Goal: Task Accomplishment & Management: Use online tool/utility

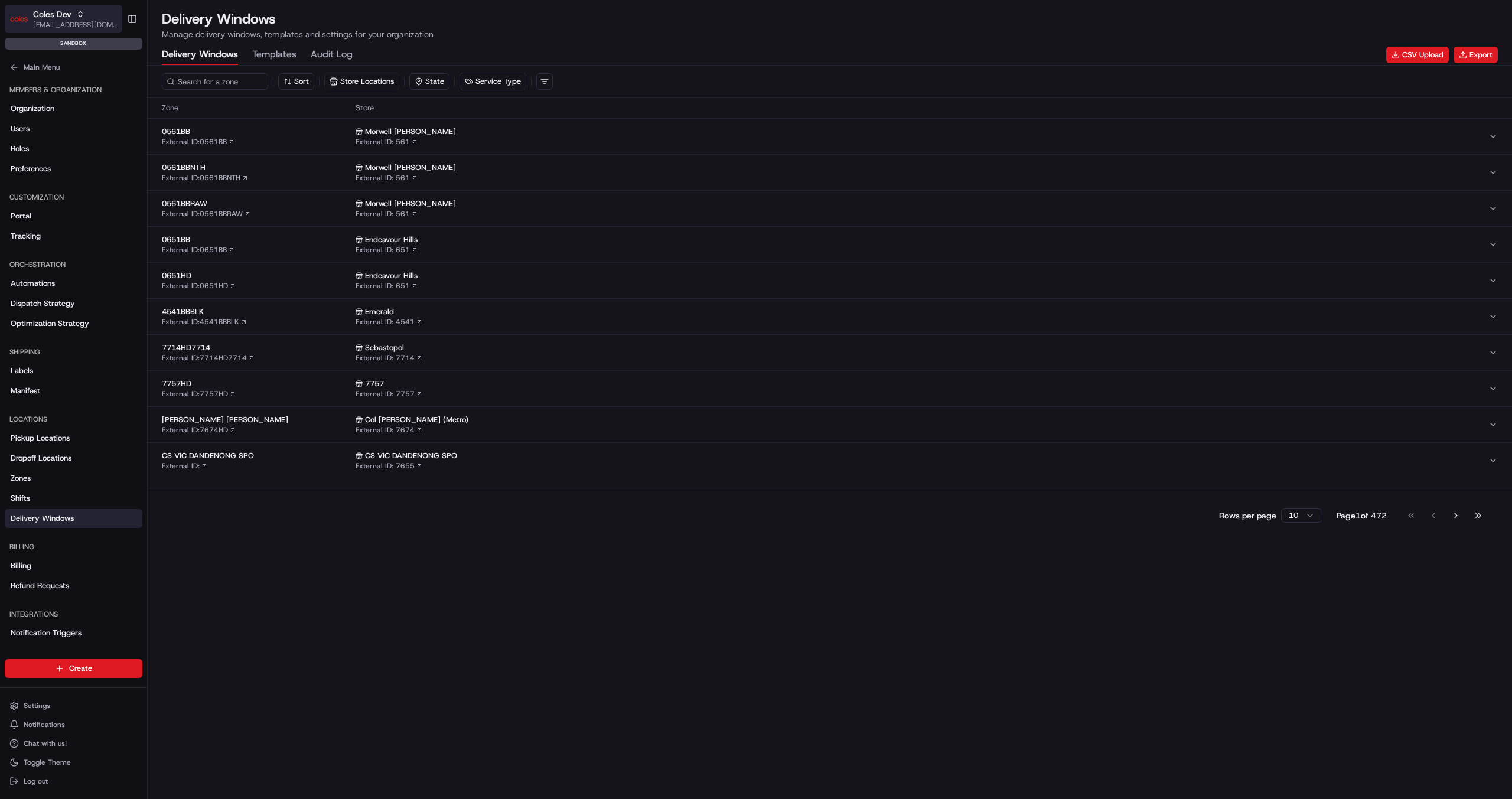
click at [62, 18] on span "Coles Dev" at bounding box center [52, 14] width 39 height 11
type input "coles sit"
click at [161, 59] on span "Coles SIT" at bounding box center [167, 61] width 33 height 11
click at [239, 79] on input at bounding box center [232, 81] width 142 height 16
paste input "dlw_VDVqPg7g3SC5UJ2RVTLNj6_23:35_04:25_2025-08-06_stl_2wJDiAvkpt29akHiGhLdT6"
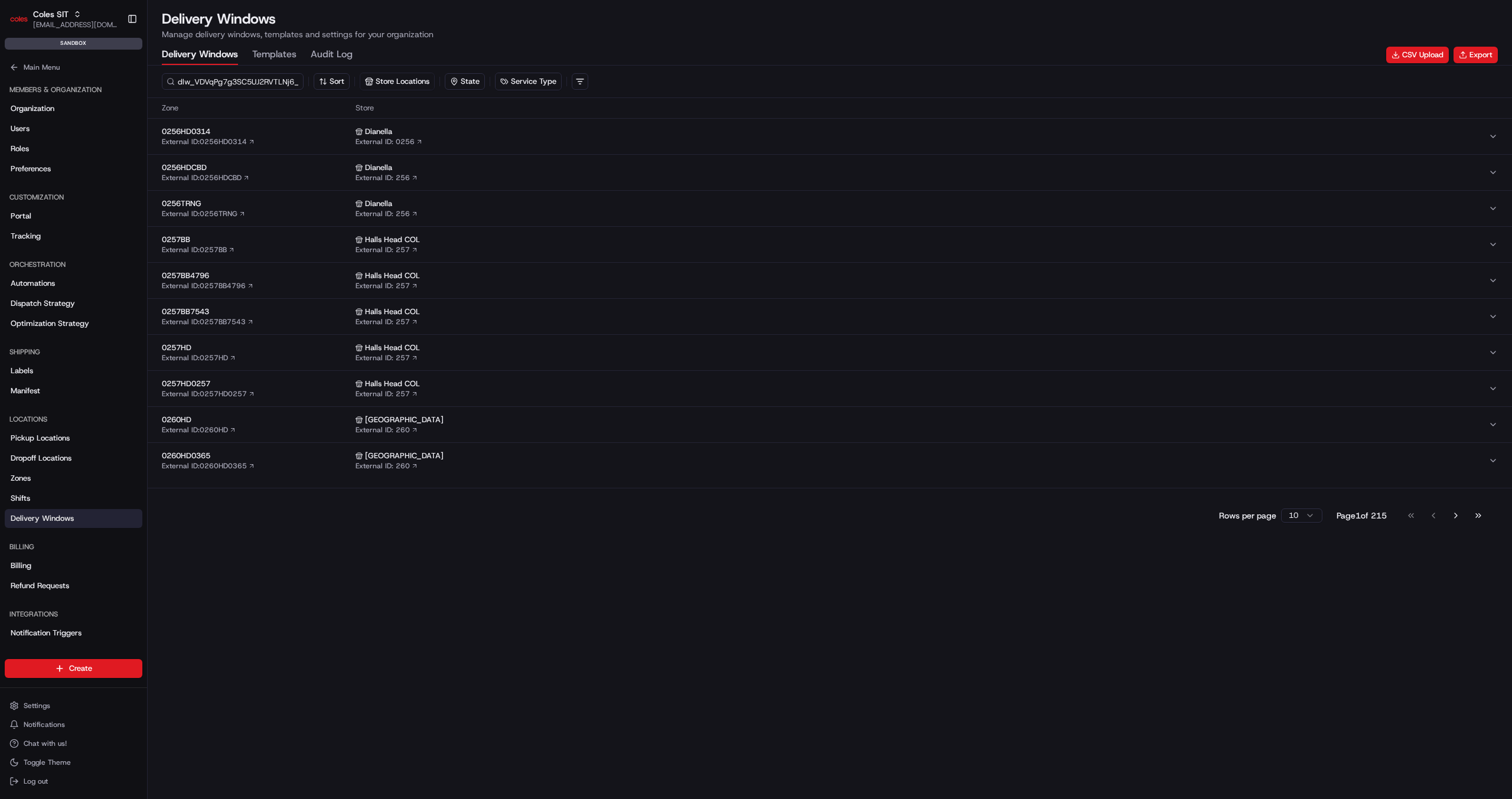
scroll to position [0, 216]
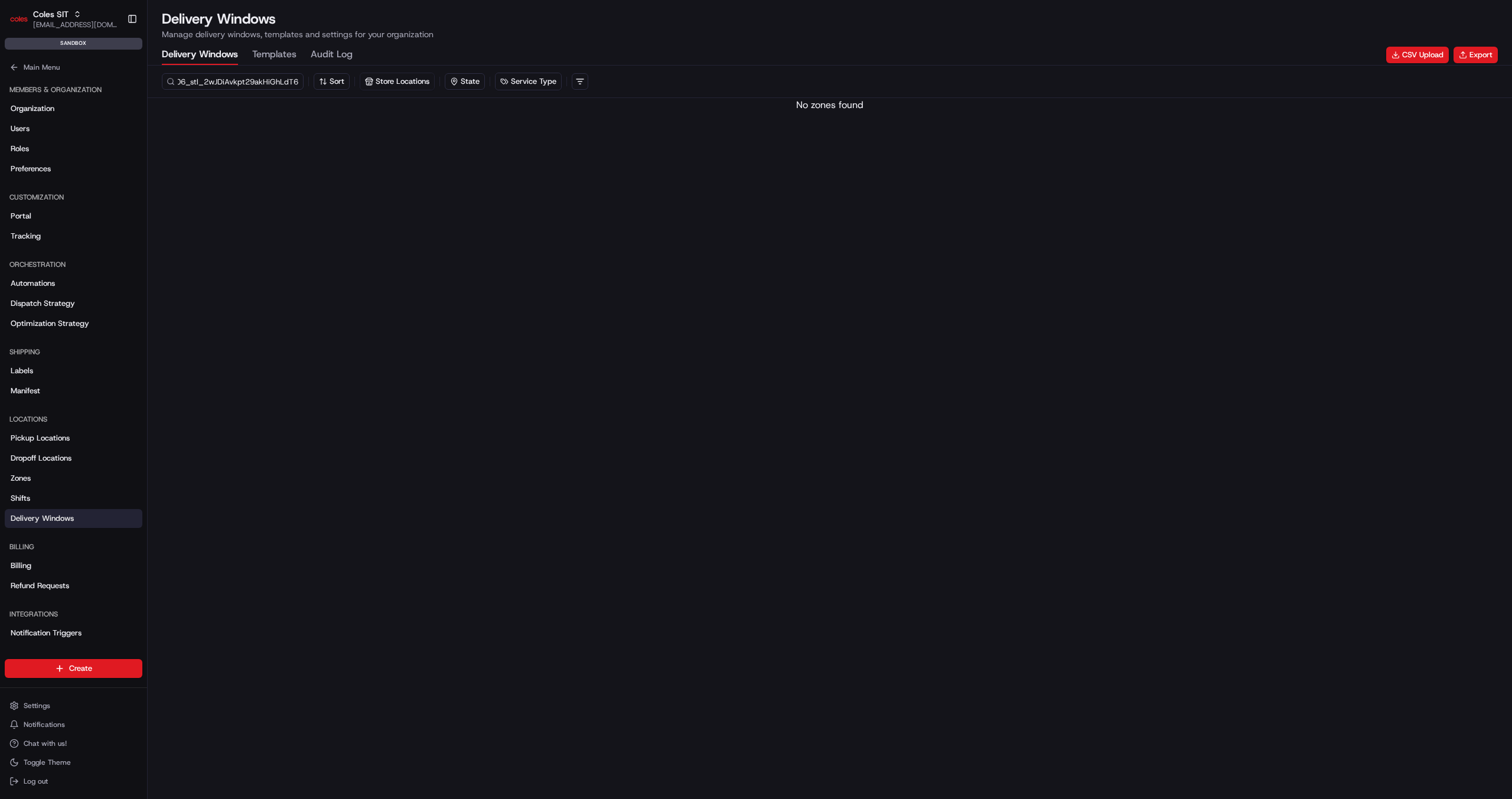
click at [192, 81] on input "dlw_VDVqPg7g3SC5UJ2RVTLNj6_23:35_04:25_2025-08-06_stl_2wJDiAvkpt29akHiGhLdT6" at bounding box center [232, 81] width 142 height 16
drag, startPoint x: 192, startPoint y: 81, endPoint x: 361, endPoint y: 87, distance: 169.1
click at [354, 85] on div "dlw_VDVqPg7g3SC5UJ2RVTLNj6_23:35_04:25_2025-08-06_stl_2wJDiAvkpt29akHiGhLdT6 So…" at bounding box center [829, 81] width 1336 height 18
click at [222, 73] on input "dlw_VDVqPg7g3SC5UJ2RVTLNj6_23:35_04:25_2025-08-06_stl_2wJDiAvkpt29akHiGhLdT6" at bounding box center [232, 81] width 142 height 16
drag, startPoint x: 209, startPoint y: 83, endPoint x: 340, endPoint y: 142, distance: 143.7
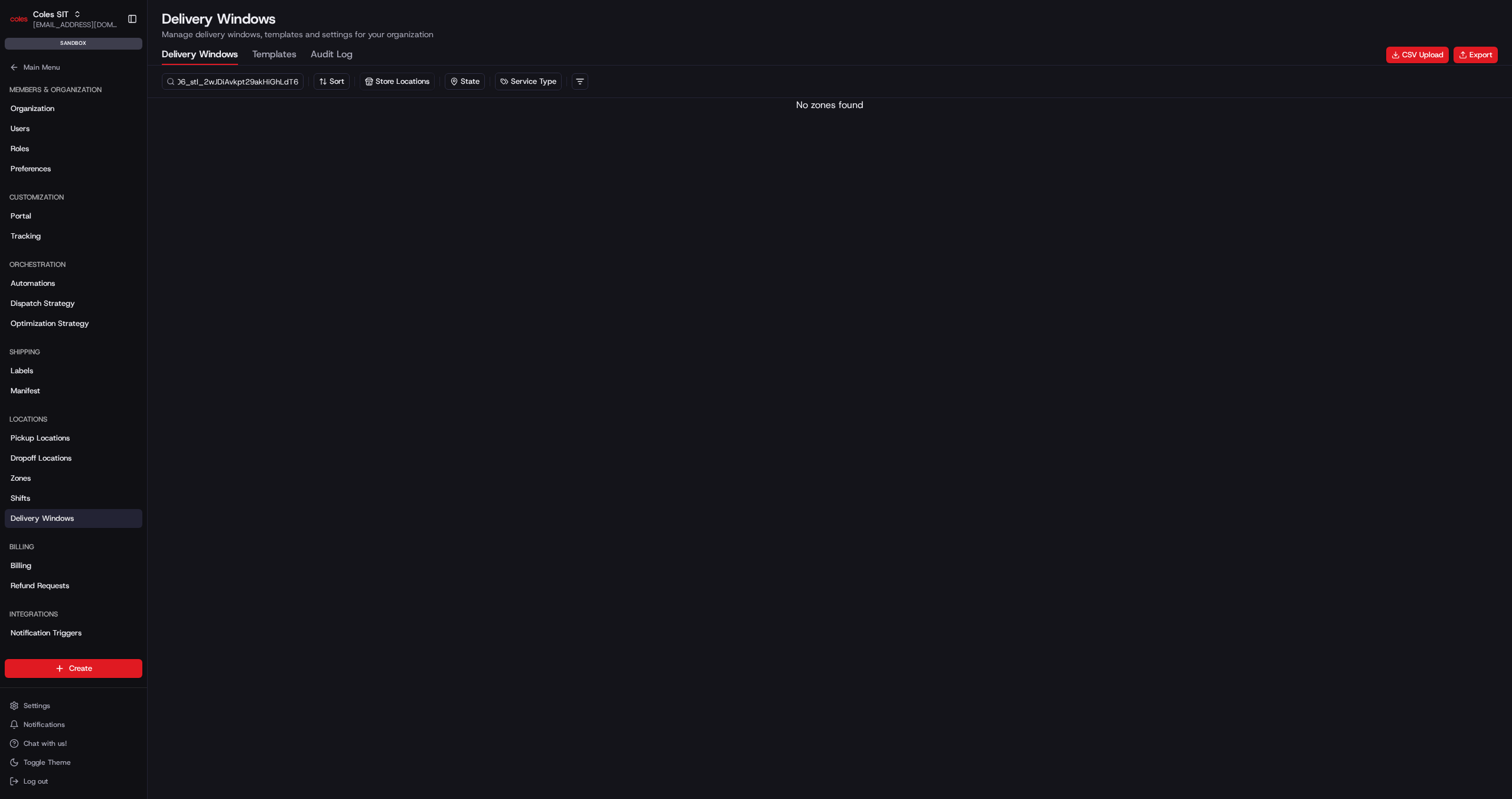
click at [329, 137] on div "dlw_VDVqPg7g3SC5UJ2RVTLNj6_23:35_04:25_2025-08-06_stl_2wJDiAvkpt29akHiGhLdT6 So…" at bounding box center [830, 433] width 1364 height 734
drag, startPoint x: 236, startPoint y: 86, endPoint x: 313, endPoint y: 81, distance: 77.2
click at [313, 81] on div "dlw_VDVqPg7g3SC5UJ2RVTLNj6_23:35_04:25_2025-08-06 Sort Store Locations State Se…" at bounding box center [829, 81] width 1336 height 18
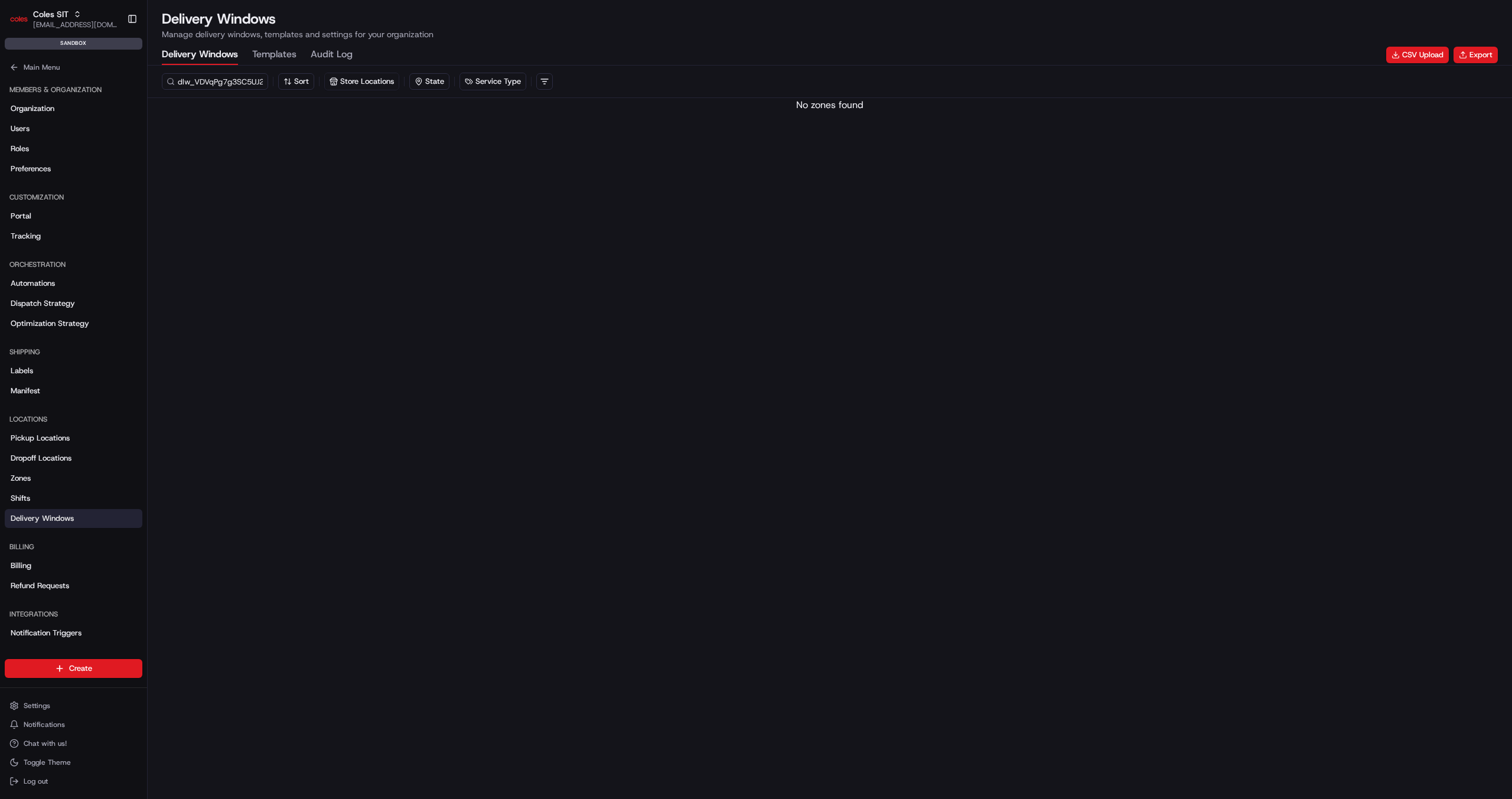
click at [269, 92] on div "dlw_VDVqPg7g3SC5UJ2RVTLNj6_23:35_04:25_2025-08-06 Sort Store Locations State Se…" at bounding box center [830, 82] width 1364 height 33
click at [260, 80] on input "dlw_VDVqPg7g3SC5UJ2RVTLNj6_23:35_04:25_2025-08-06" at bounding box center [232, 81] width 142 height 16
drag, startPoint x: 267, startPoint y: 80, endPoint x: 383, endPoint y: 80, distance: 116.0
click at [383, 80] on div "dlw_VDVqPg7g3SC5UJ2RVTLNj6_23:35_04:25_2025-08-06 Sort Store Locations State Se…" at bounding box center [829, 81] width 1336 height 18
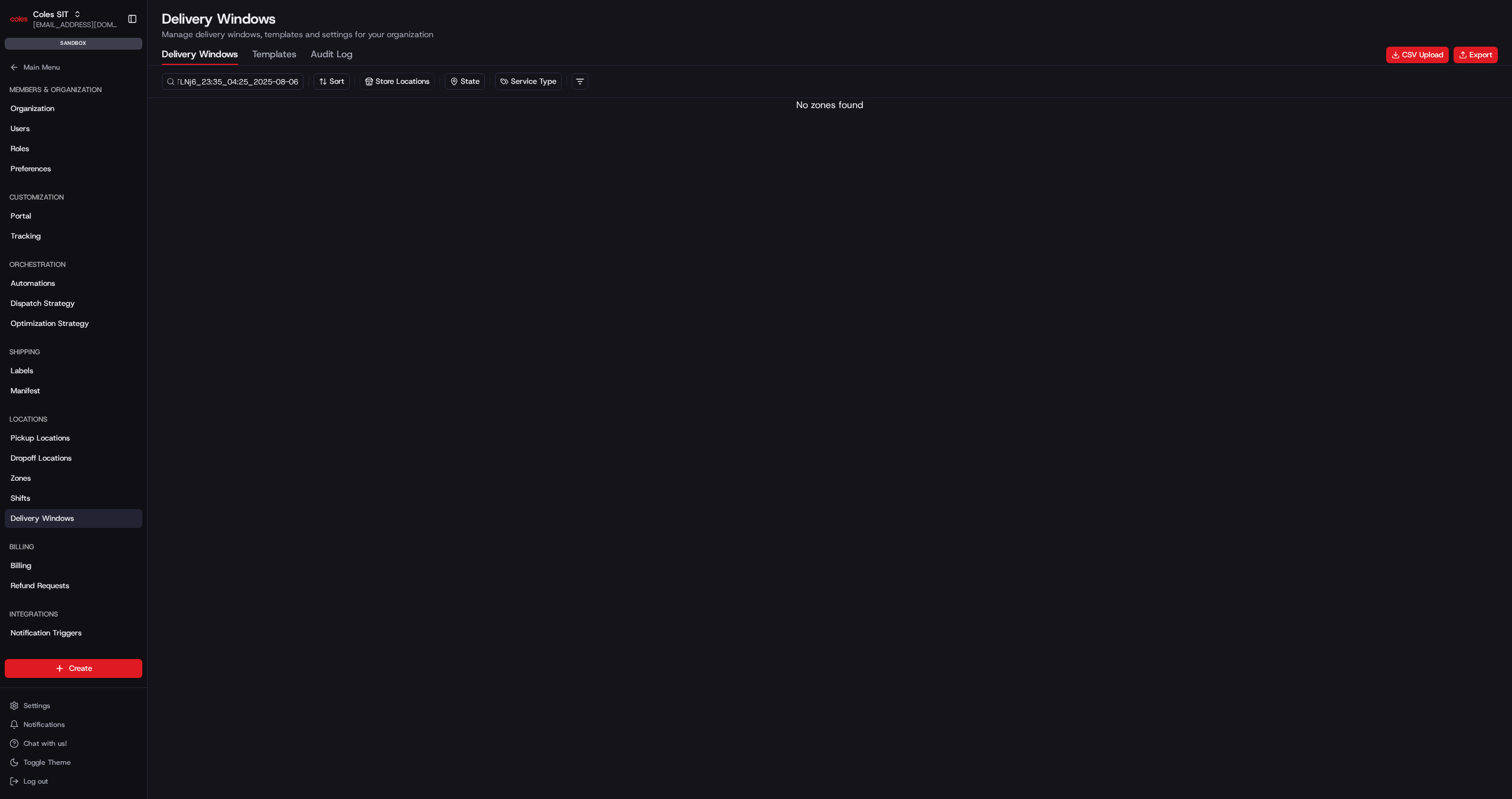
click at [242, 78] on input "dlw_VDVqPg7g3SC5UJ2RVTLNj6_23:35_04:25_2025-08-06" at bounding box center [232, 81] width 142 height 16
click at [246, 81] on input "dlw_VDVqPg7g3SC5UJ2RVTLNj6_23:35_04:25_2025-08-06" at bounding box center [232, 81] width 142 height 16
click at [299, 80] on input "dlw_VDVqPg7g3SC5UJ2RVTLNj6_23:35_04:25_2025-08-06" at bounding box center [232, 81] width 142 height 16
type input "dlw_VDVqPg7g3SC5UJ2RVTLNj6_23:35_04:25"
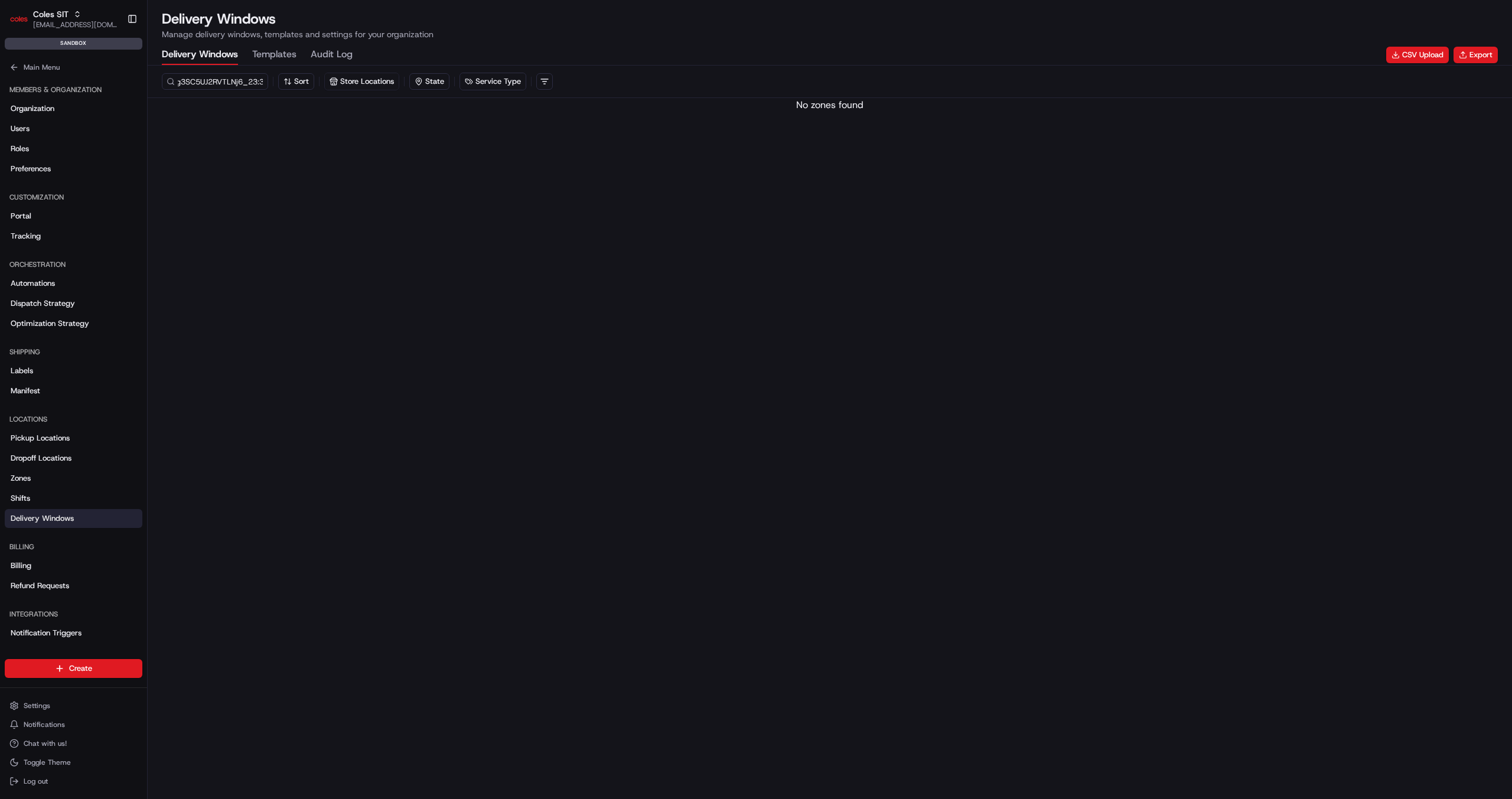
scroll to position [0, 0]
click at [260, 90] on div "dlw_VDVqPg7g3SC5UJ2RVTLNj6_23:35_04:25 Sort Store Locations State Service Type" at bounding box center [829, 81] width 1336 height 18
click at [237, 83] on input "dlw_VDVqPg7g3SC5UJ2RVTLNj6_23:35_04:25" at bounding box center [232, 81] width 142 height 16
drag, startPoint x: 282, startPoint y: 83, endPoint x: 336, endPoint y: 83, distance: 54.0
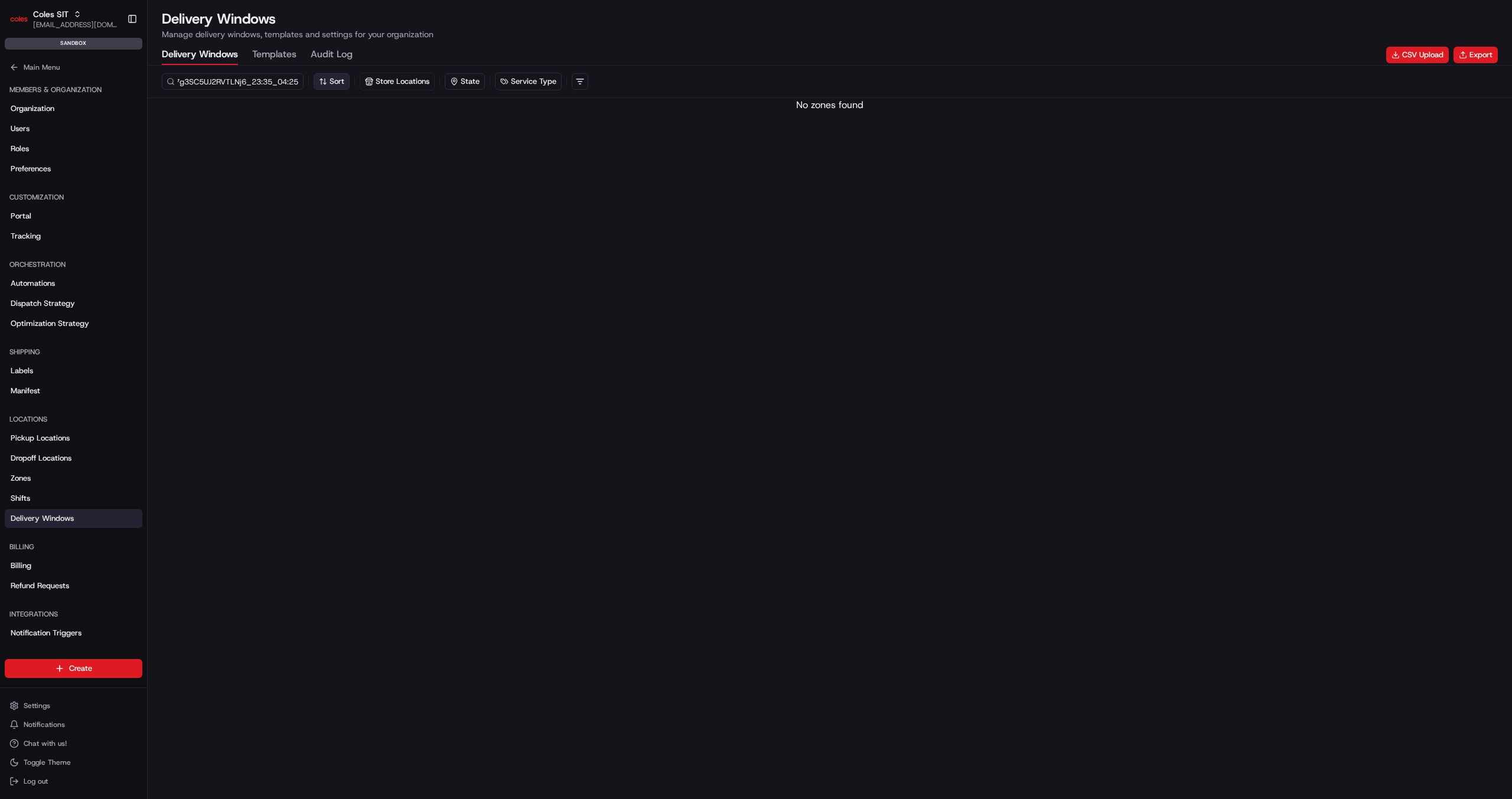
click at [337, 83] on div "dlw_VDVqPg7g3SC5UJ2RVTLNj6_23:35_04:25 Sort Store Locations State Service Type" at bounding box center [829, 81] width 1336 height 18
click at [262, 83] on input "dlw_VDVqPg7g3SC5UJ2RVTLNj6_23:35_04:25" at bounding box center [232, 81] width 142 height 16
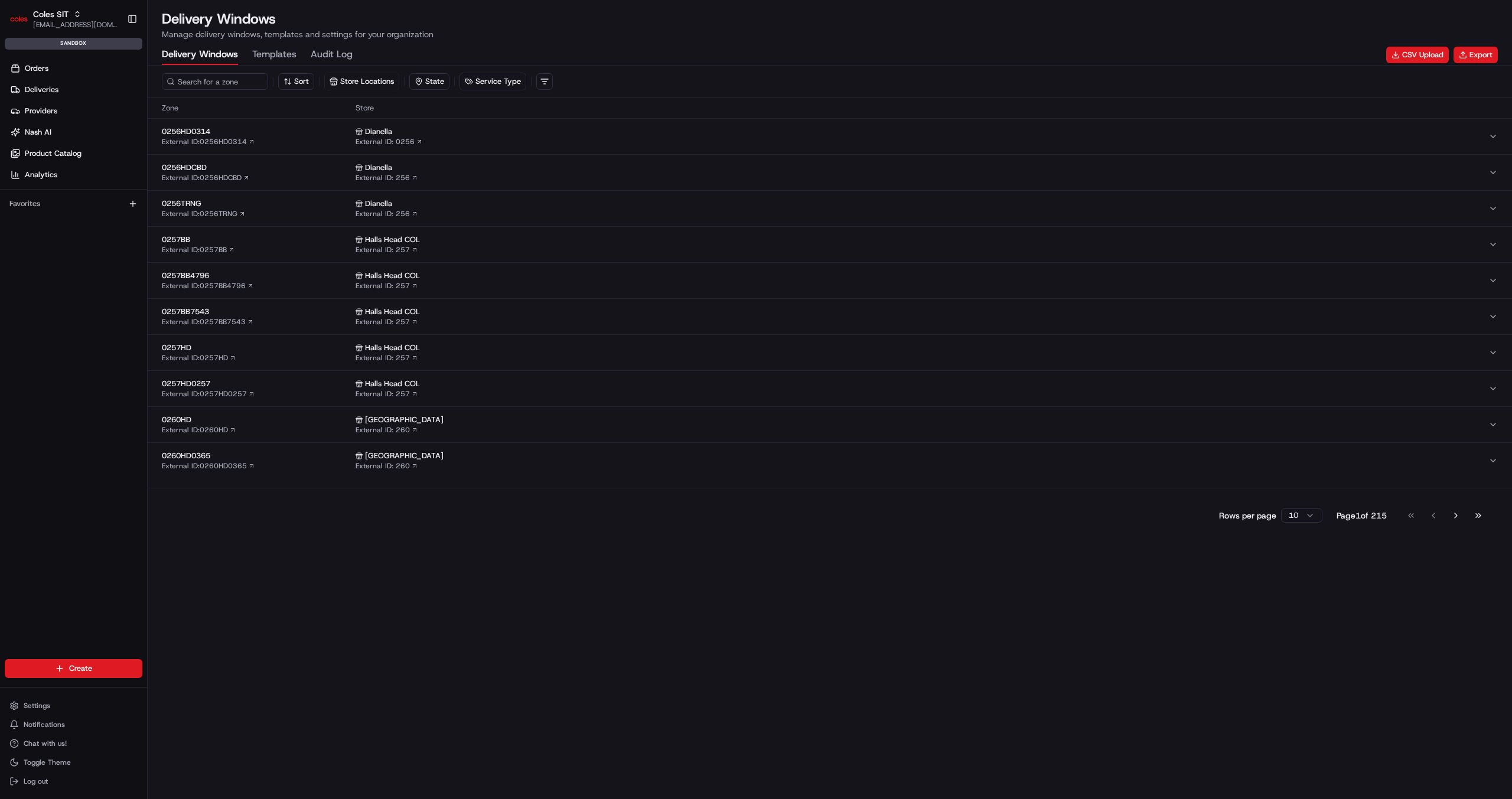
click at [77, 271] on div "Orders Deliveries Providers [PERSON_NAME] Product Catalog Analytics Favorites" at bounding box center [73, 369] width 147 height 629
click at [228, 555] on div "Sort Store Locations State Service Type Zone Store 0256HD0314 External ID: 0256…" at bounding box center [830, 433] width 1364 height 734
click at [223, 85] on input at bounding box center [232, 81] width 142 height 16
click at [237, 130] on span "0256HD0314" at bounding box center [256, 131] width 189 height 11
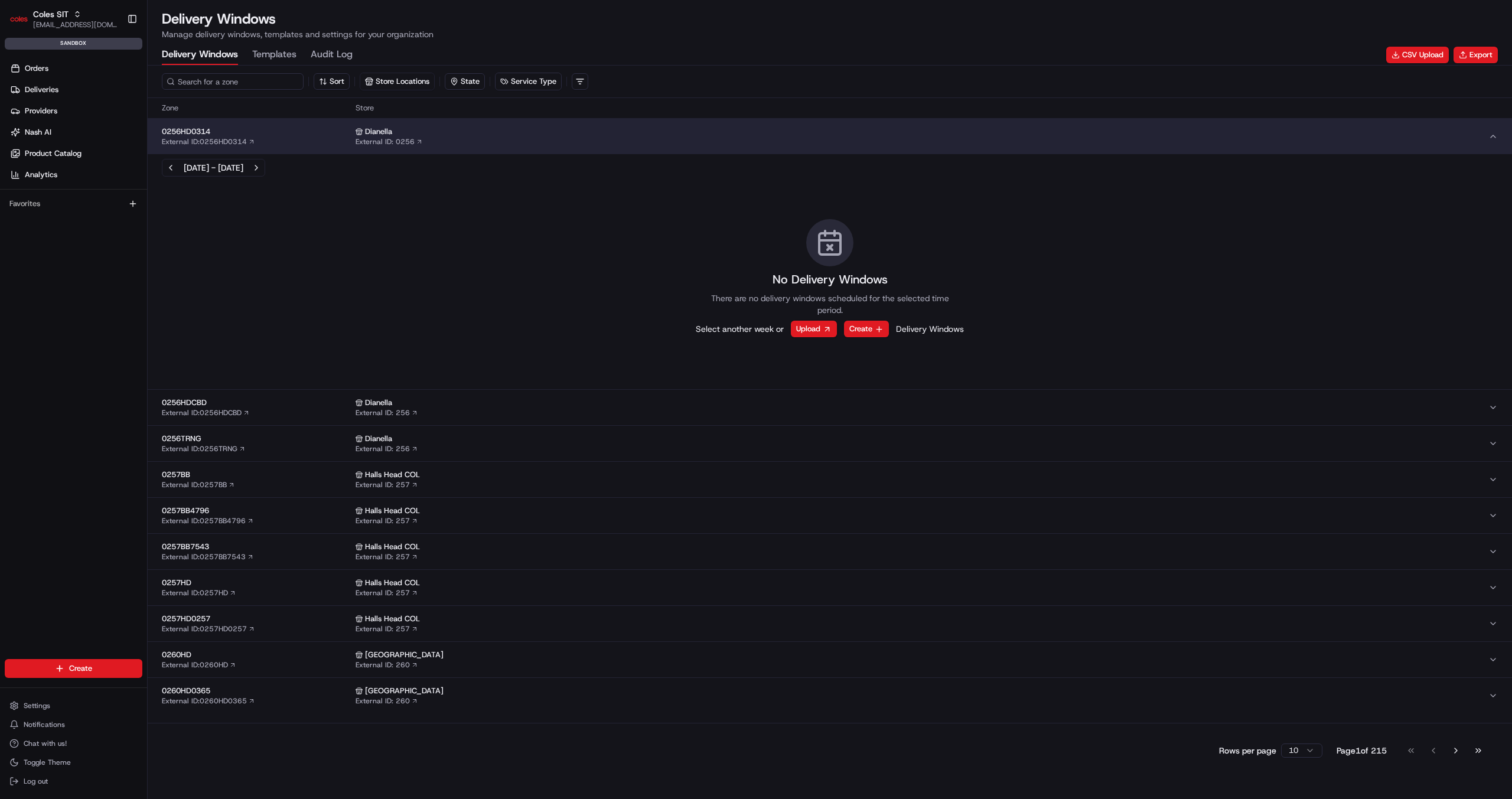
click at [237, 78] on input at bounding box center [232, 81] width 142 height 16
click at [271, 56] on button "Templates" at bounding box center [274, 55] width 44 height 20
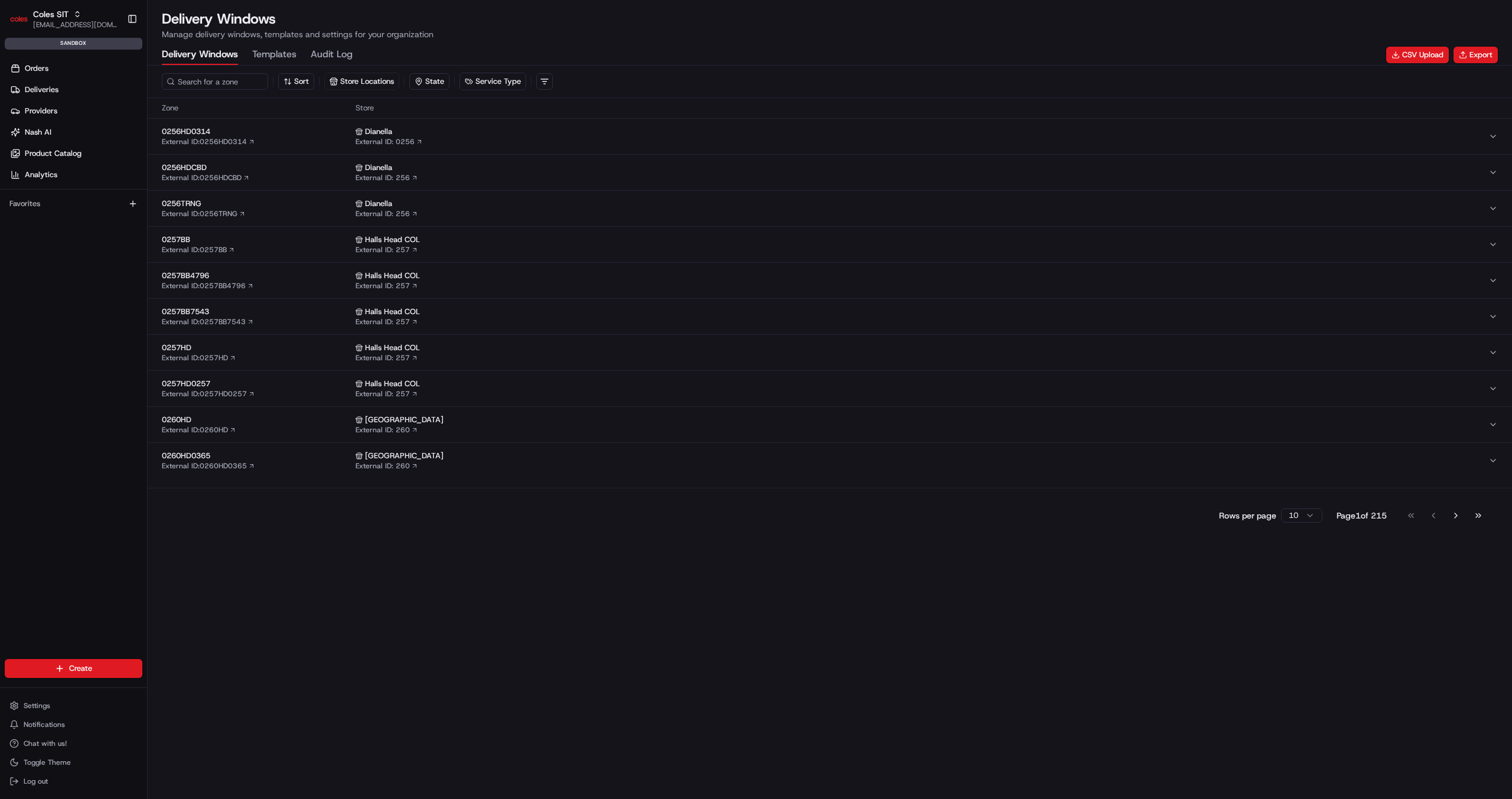
click at [191, 53] on Windows "Delivery Windows" at bounding box center [199, 55] width 76 height 20
click at [292, 279] on span "0257BB4796" at bounding box center [256, 276] width 189 height 11
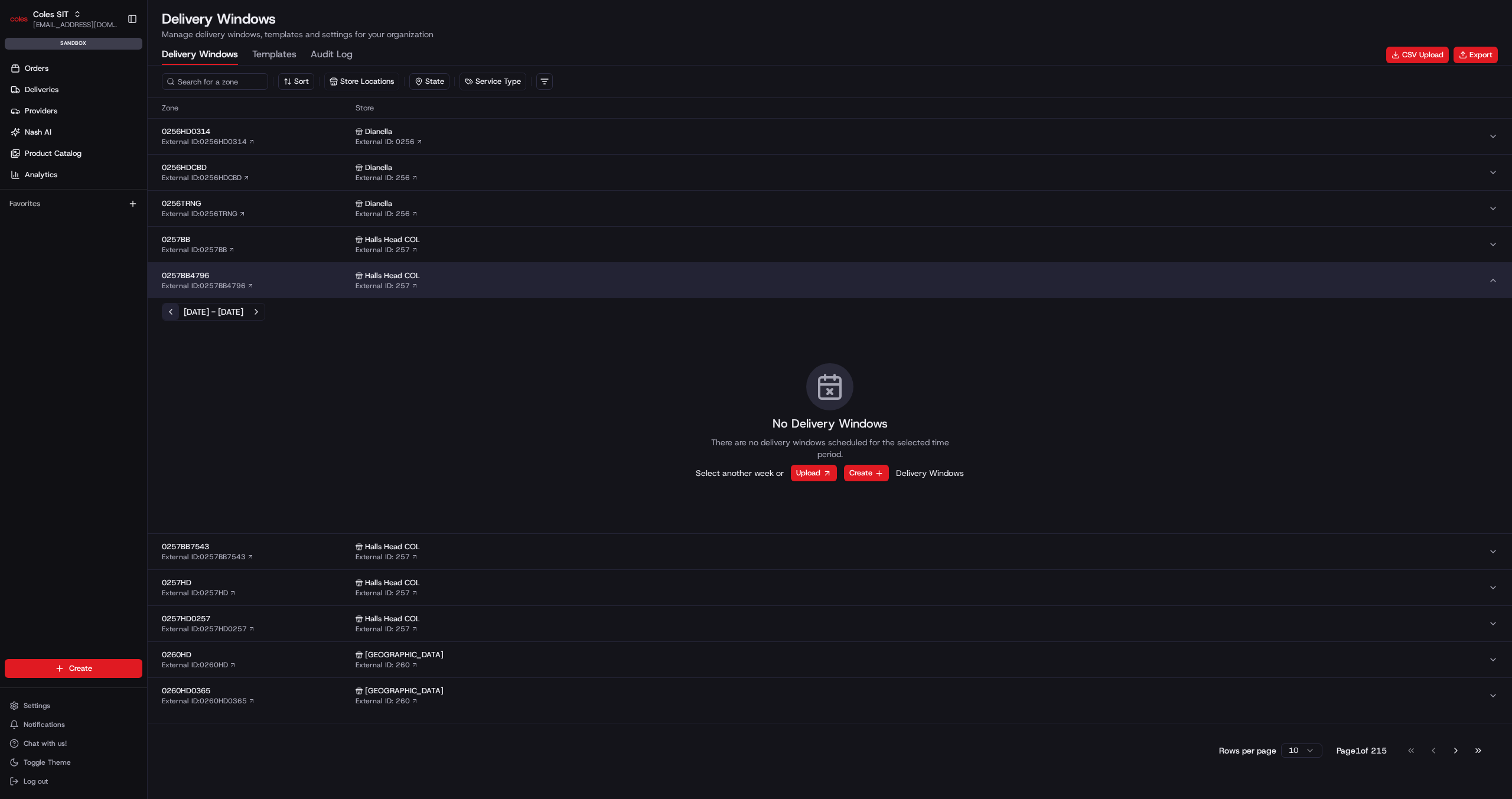
click at [167, 310] on button "Previous week" at bounding box center [171, 312] width 16 height 16
click at [214, 71] on div "Sort Store Locations State Service Type" at bounding box center [830, 82] width 1364 height 33
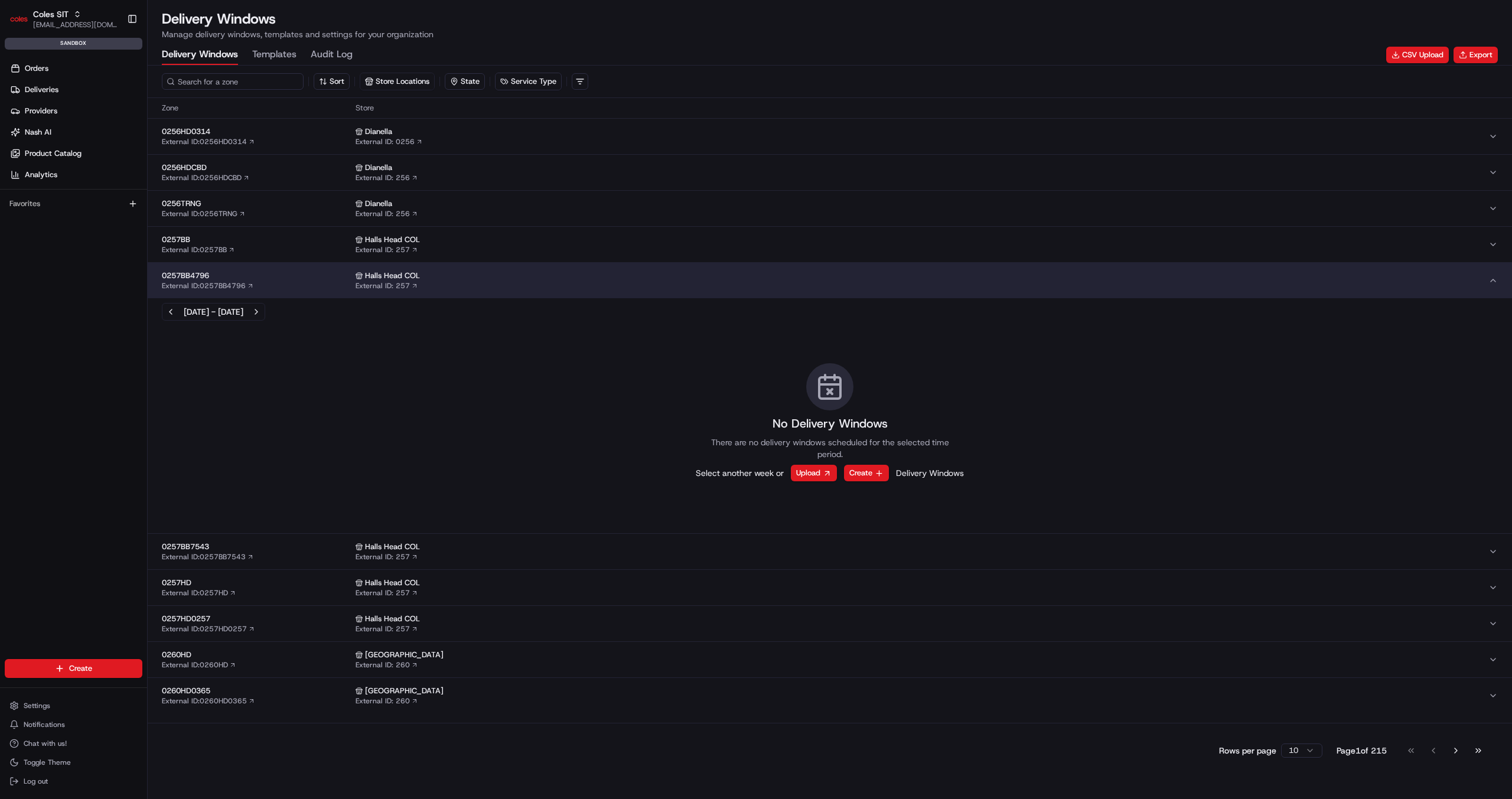
click at [213, 80] on input at bounding box center [232, 81] width 142 height 16
paste input "dlw_VDVqPg7g3SC5UJ2RVTLNj6_23:35_04:25"
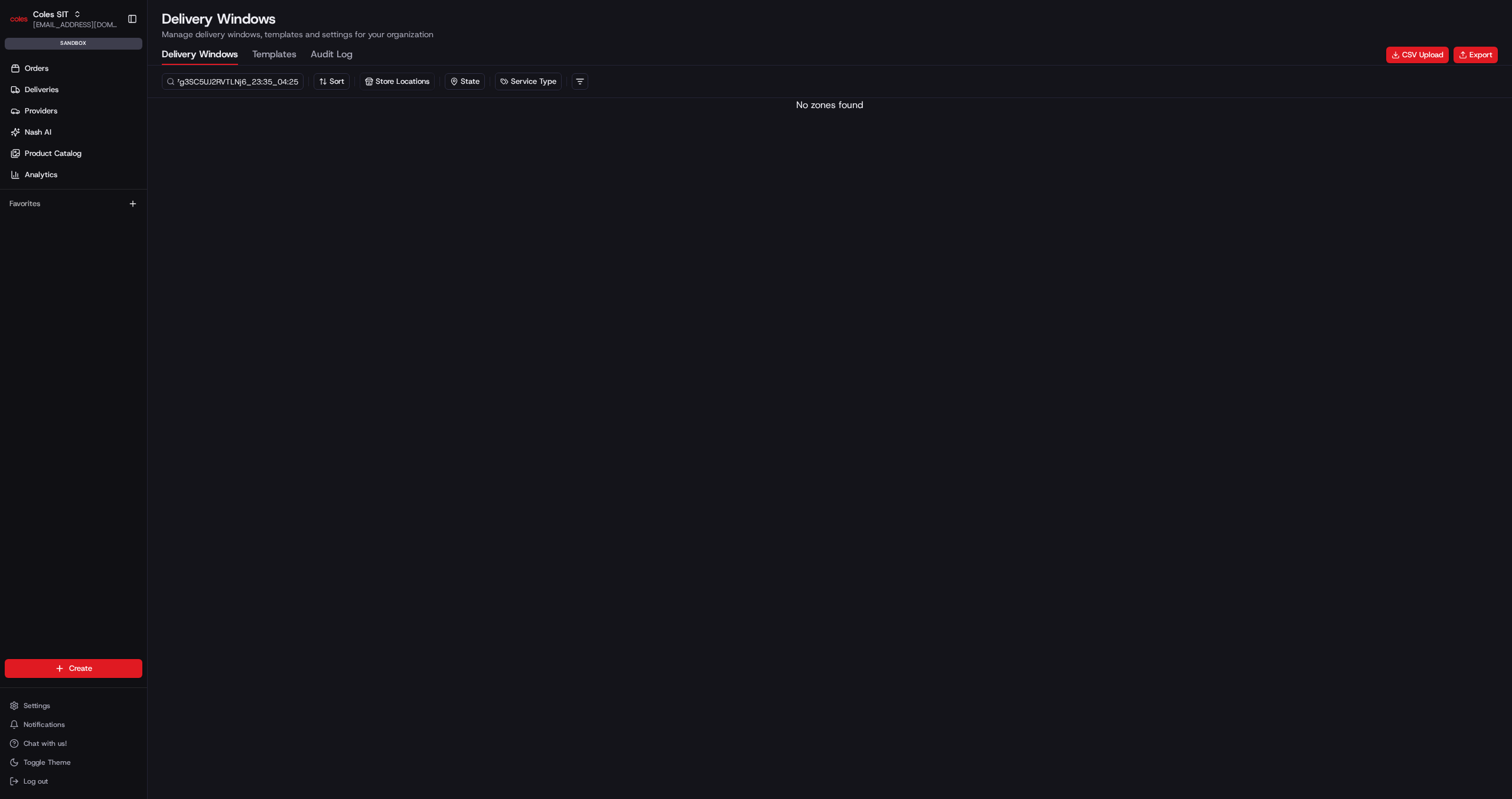
type input "dlw_VDVqPg7g3SC5UJ2RVTLNj6_23:35_04:25"
click at [589, 81] on div "dlw_VDVqPg7g3SC5UJ2RVTLNj6_23:35_04:25 Sort Store Locations State Service Type" at bounding box center [829, 81] width 1336 height 18
click at [568, 81] on div "dlw_VDVqPg7g3SC5UJ2RVTLNj6_23:35_04:25 Sort Store Locations State Service Type" at bounding box center [829, 81] width 1336 height 18
click at [542, 82] on html "Coles SIT [EMAIL_ADDRESS][DOMAIN_NAME] Toggle Sidebar sandbox Orders Deliveries…" at bounding box center [756, 399] width 1512 height 799
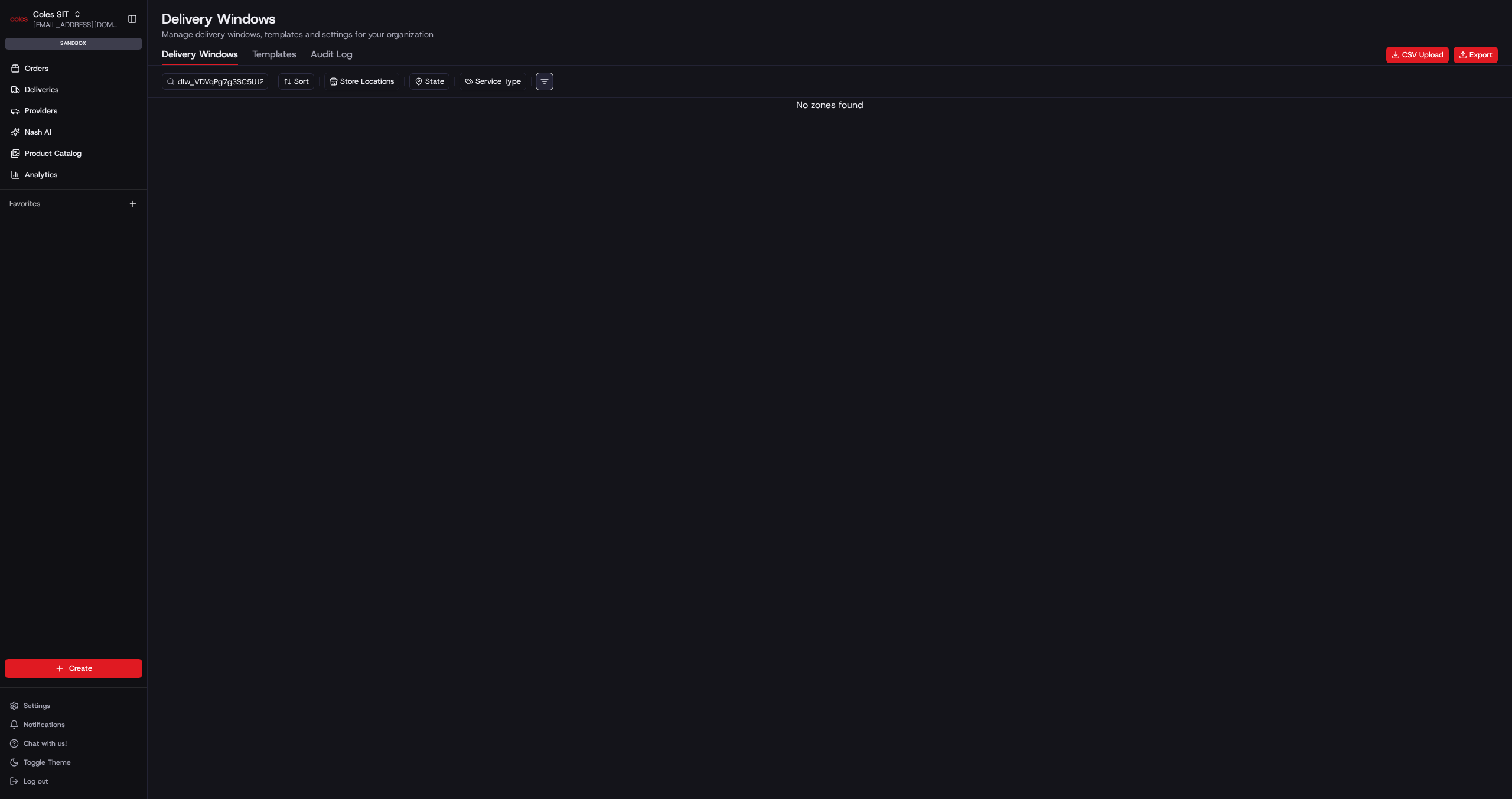
click at [542, 82] on html "Coles SIT [EMAIL_ADDRESS][DOMAIN_NAME] Toggle Sidebar sandbox Orders Deliveries…" at bounding box center [756, 399] width 1512 height 799
click at [70, 22] on span "[EMAIL_ADDRESS][DOMAIN_NAME]" at bounding box center [75, 25] width 85 height 10
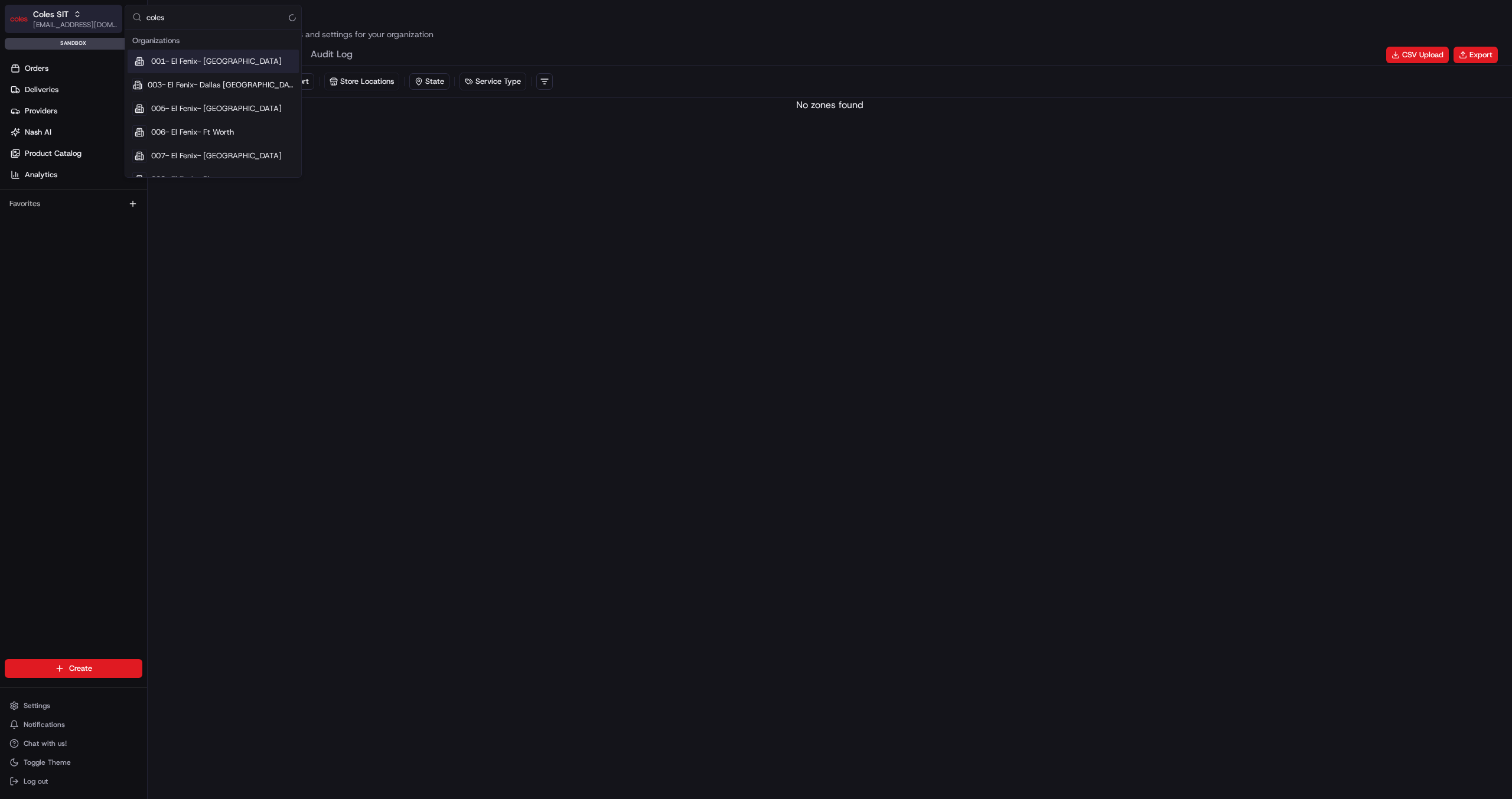
type input "coles"
click at [165, 49] on div "Coles CDT" at bounding box center [213, 61] width 172 height 24
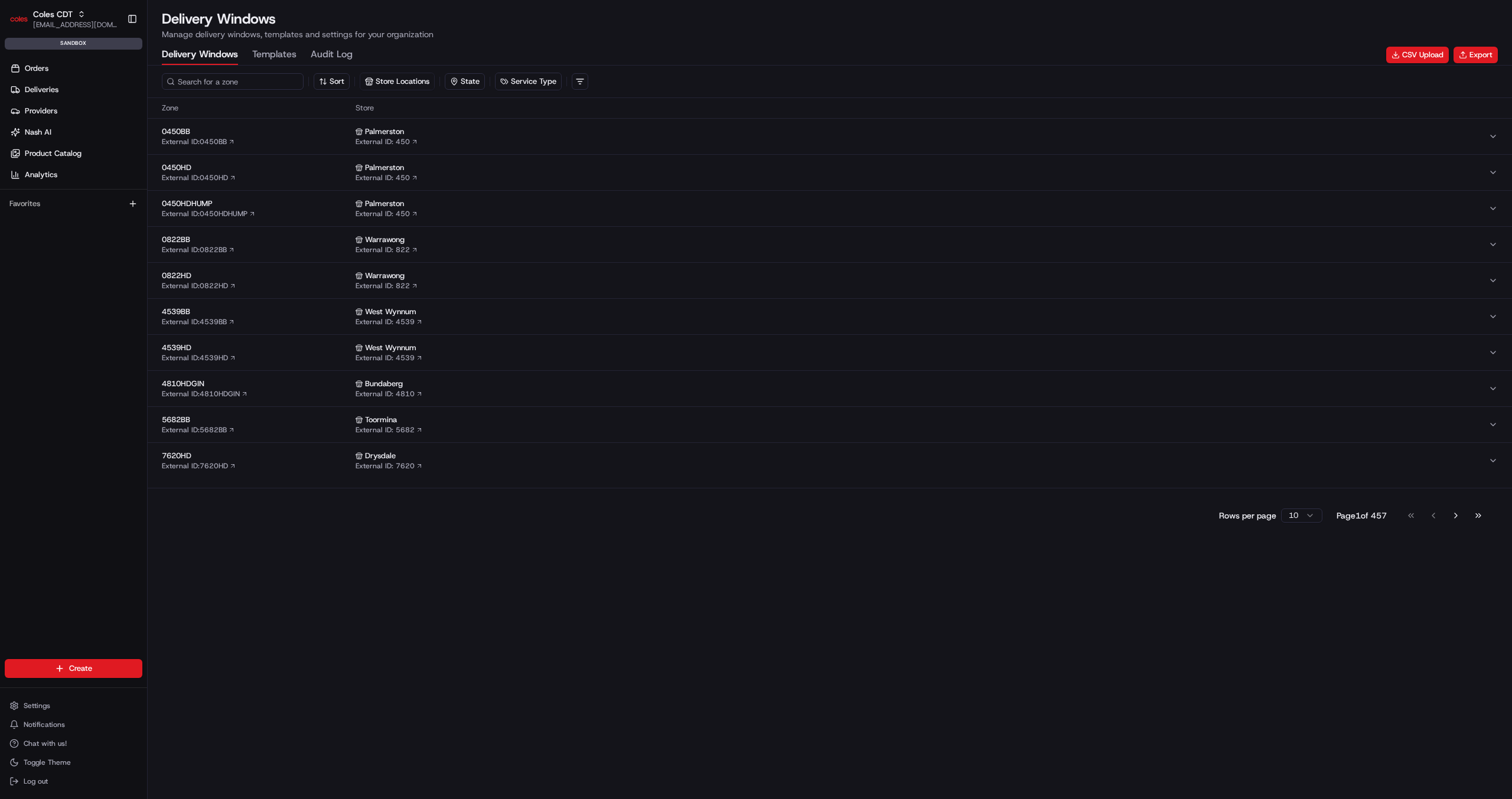
click at [199, 80] on input at bounding box center [232, 81] width 142 height 16
paste input "dlw_VDVqPg7g3SC5UJ2RVTLNj6_23:35_04:25"
type input "dlw_VDVqPg7g3SC5UJ2RVTLNj6_23:35_04:25"
paste input "dlw_2U3zbuaDaeipBRBwy64m4b_02:23_04:23"
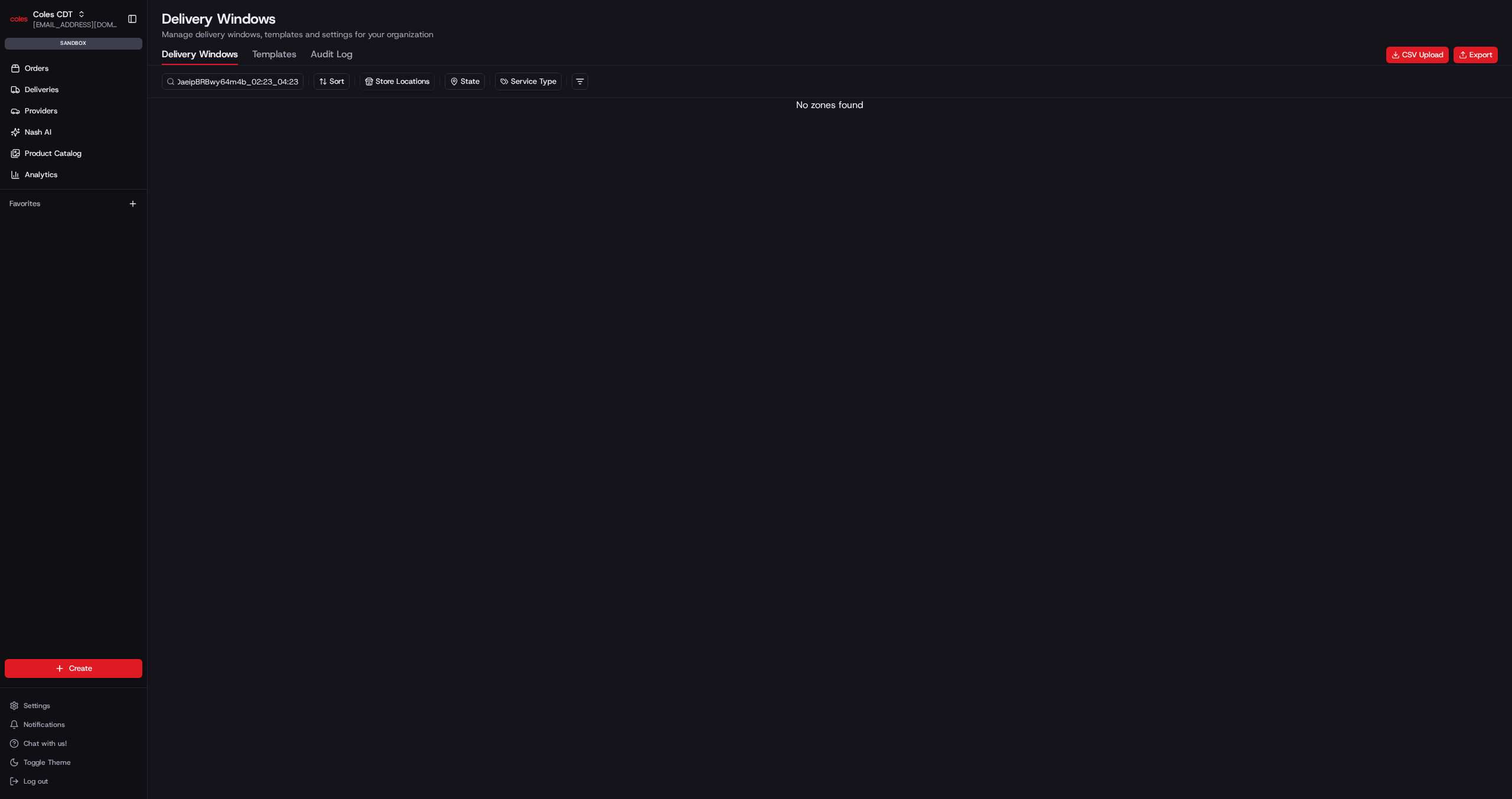
type input "dlw_2U3zbuaDaeipBRBwy64m4b_02:23_04:23"
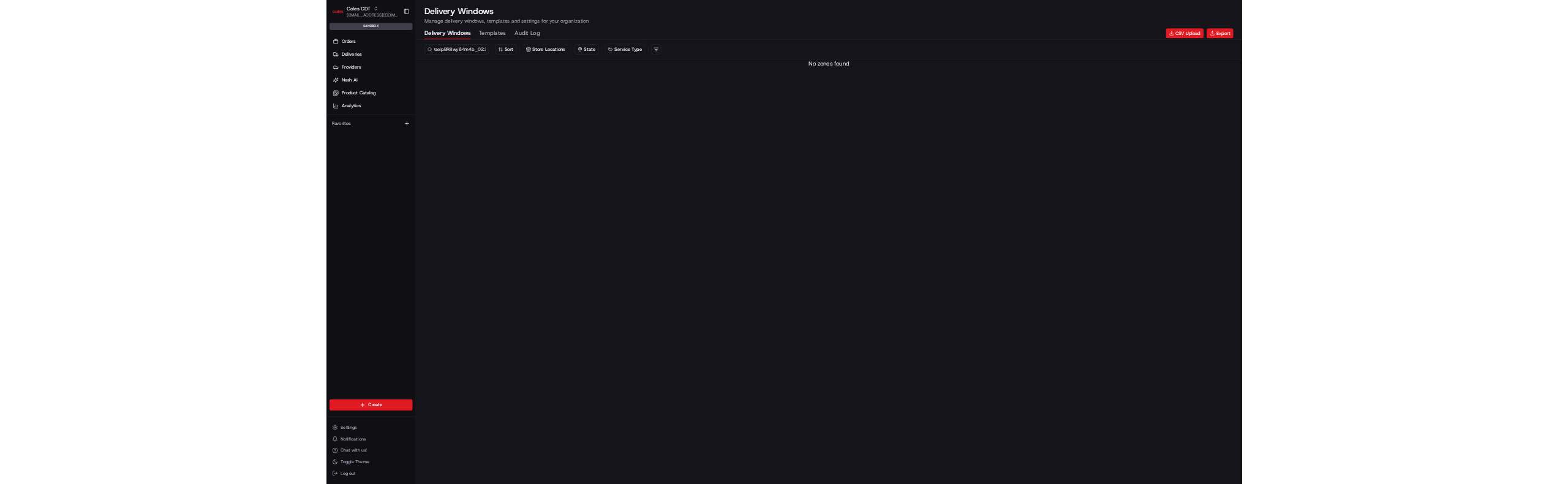
scroll to position [0, 0]
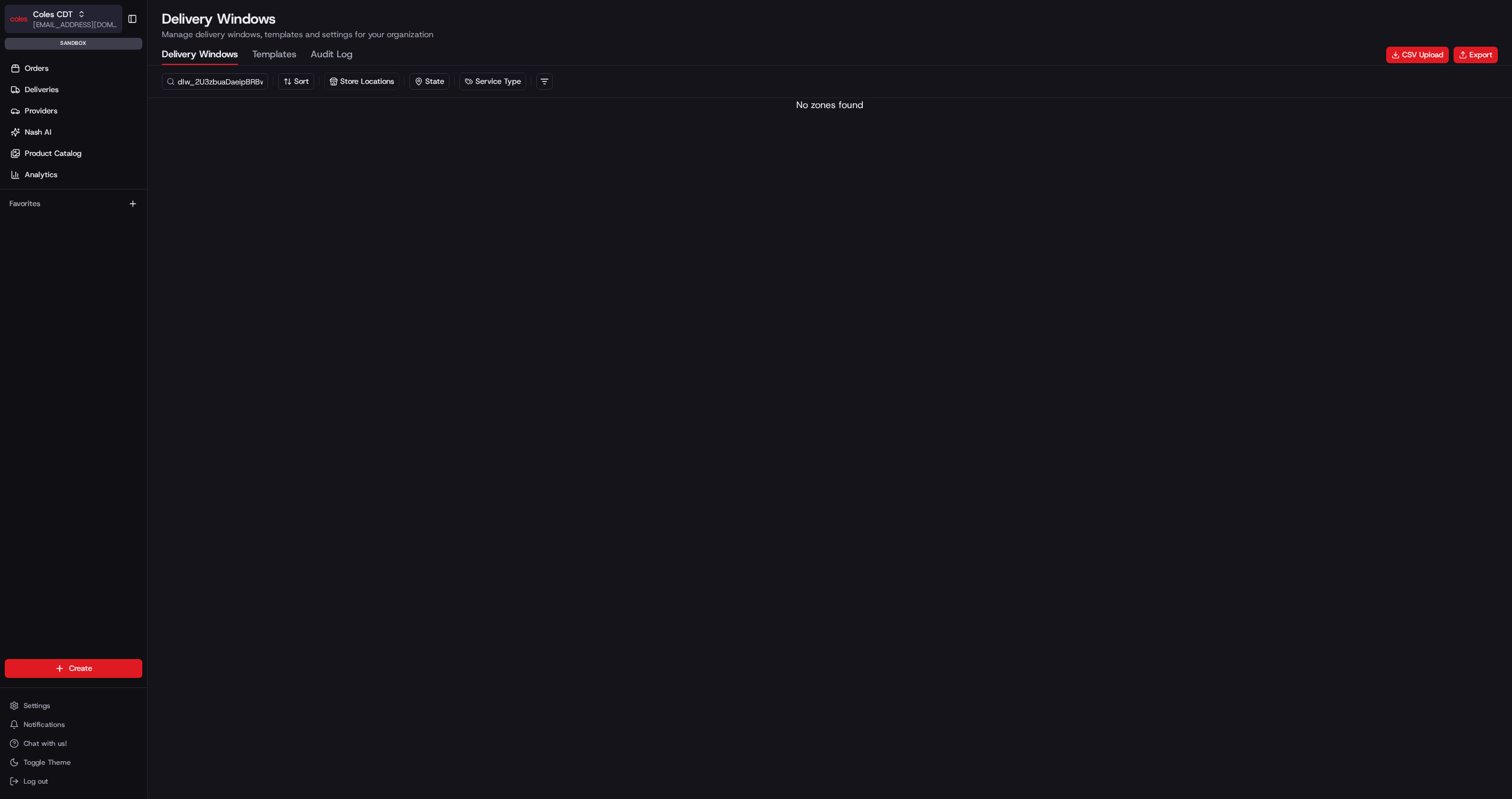
click at [30, 13] on button "Coles CDT [EMAIL_ADDRESS][DOMAIN_NAME]" at bounding box center [63, 19] width 117 height 29
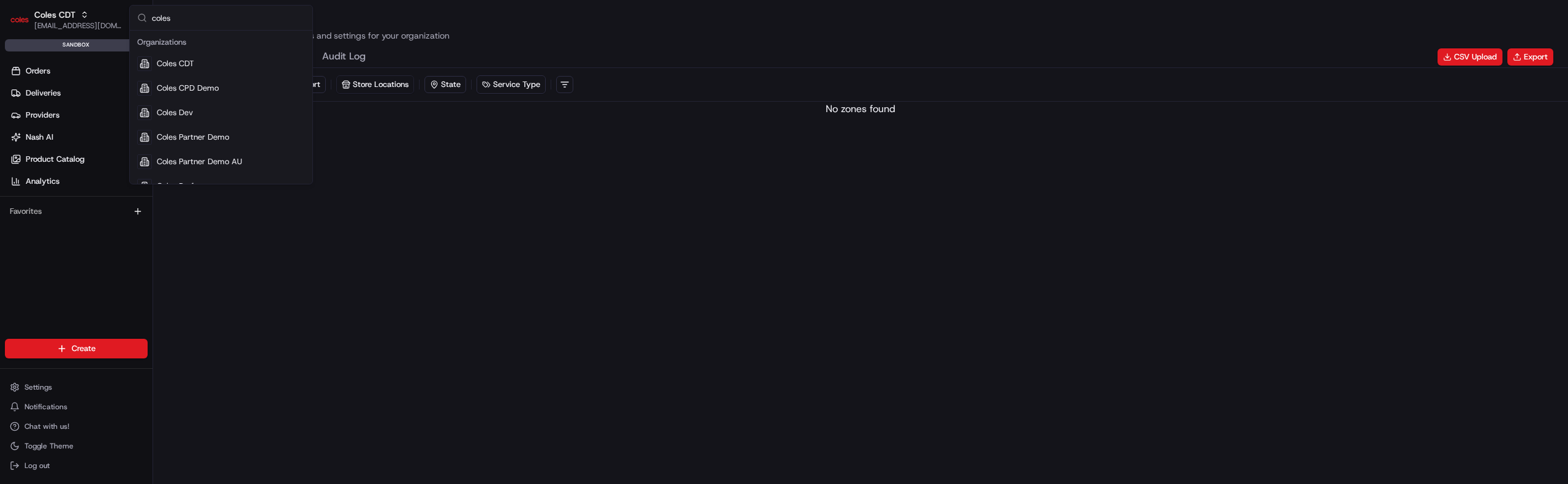
click at [185, 21] on input "coles" at bounding box center [228, 17] width 153 height 25
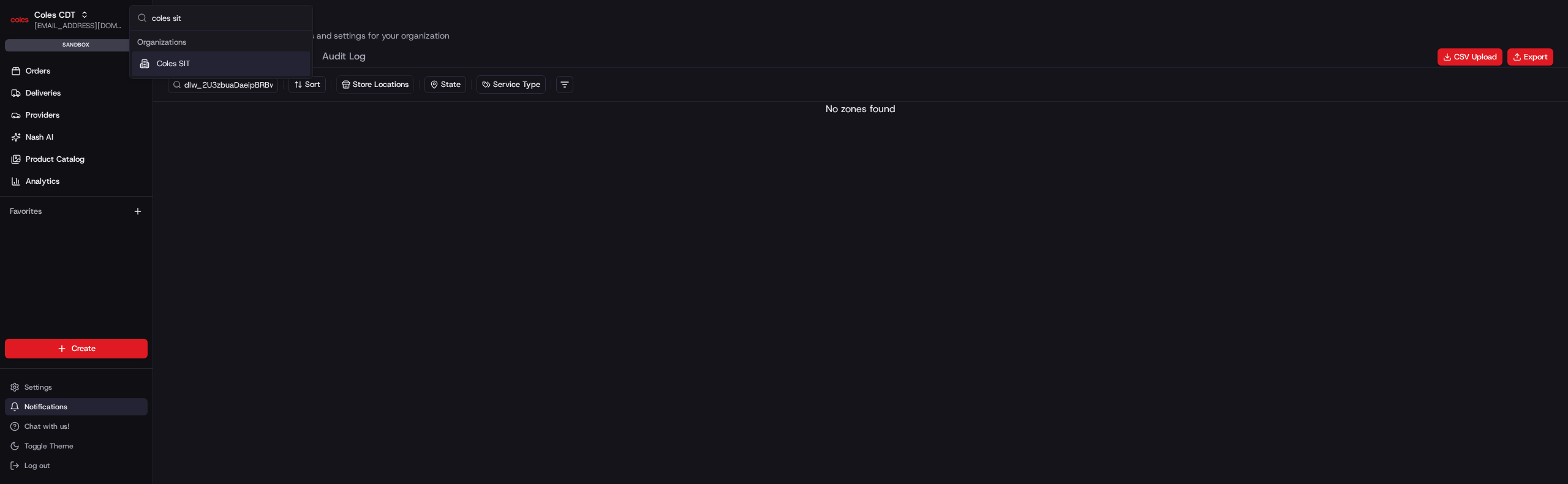
type input "coles sit"
click at [205, 66] on div "Coles SIT" at bounding box center [220, 63] width 178 height 25
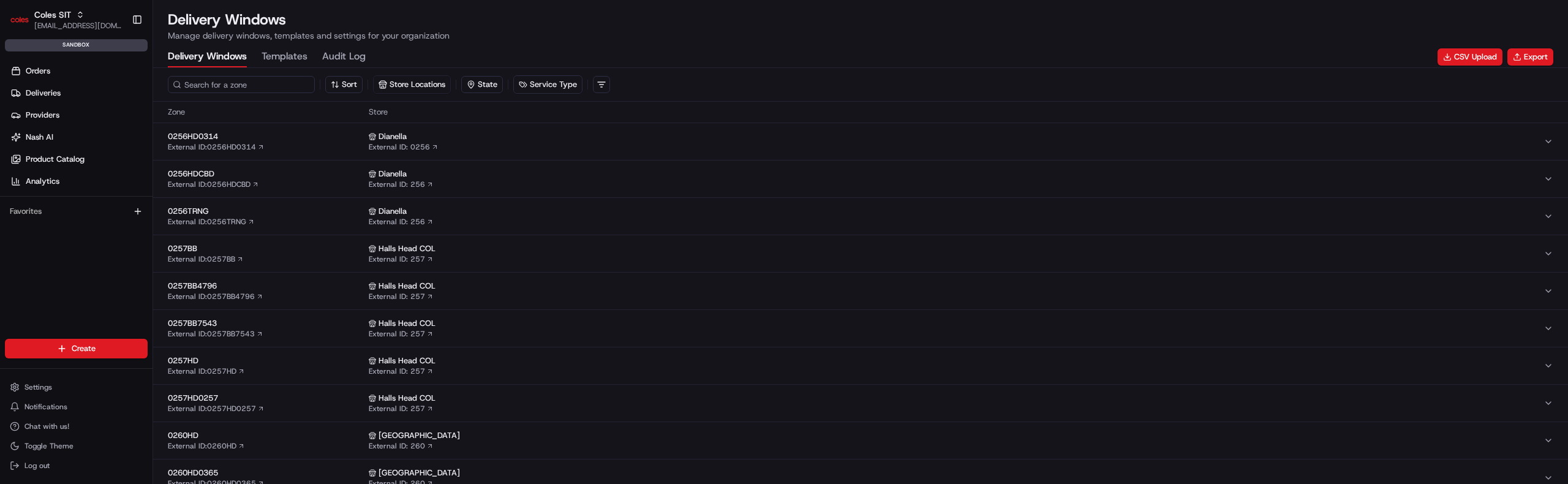
click at [222, 79] on input at bounding box center [241, 84] width 147 height 17
paste input "dlw_cBuQzWTJTvtfzQxcmSMvRT_07:30_08:30"
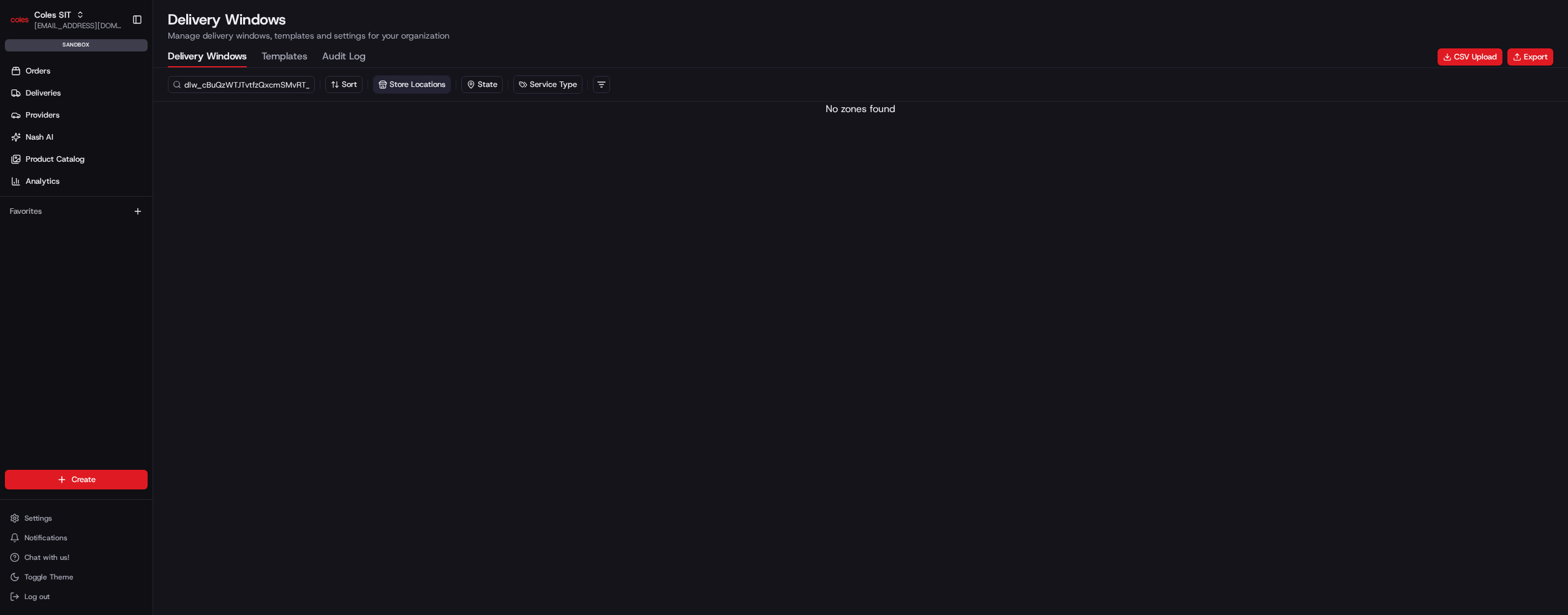
scroll to position [0, 51]
drag, startPoint x: 210, startPoint y: 84, endPoint x: 411, endPoint y: 82, distance: 201.0
click at [411, 83] on div "dlw_cBuQzWTJTvtfzQxcmSMvRT_07:30_08:30 Sort Store Locations State Service Type" at bounding box center [860, 84] width 1385 height 19
click at [255, 84] on input "dlw_cBuQzWTJTvtfzQxcmSMvRT_07:30_08:30" at bounding box center [241, 84] width 147 height 17
drag, startPoint x: 255, startPoint y: 86, endPoint x: 410, endPoint y: 78, distance: 155.2
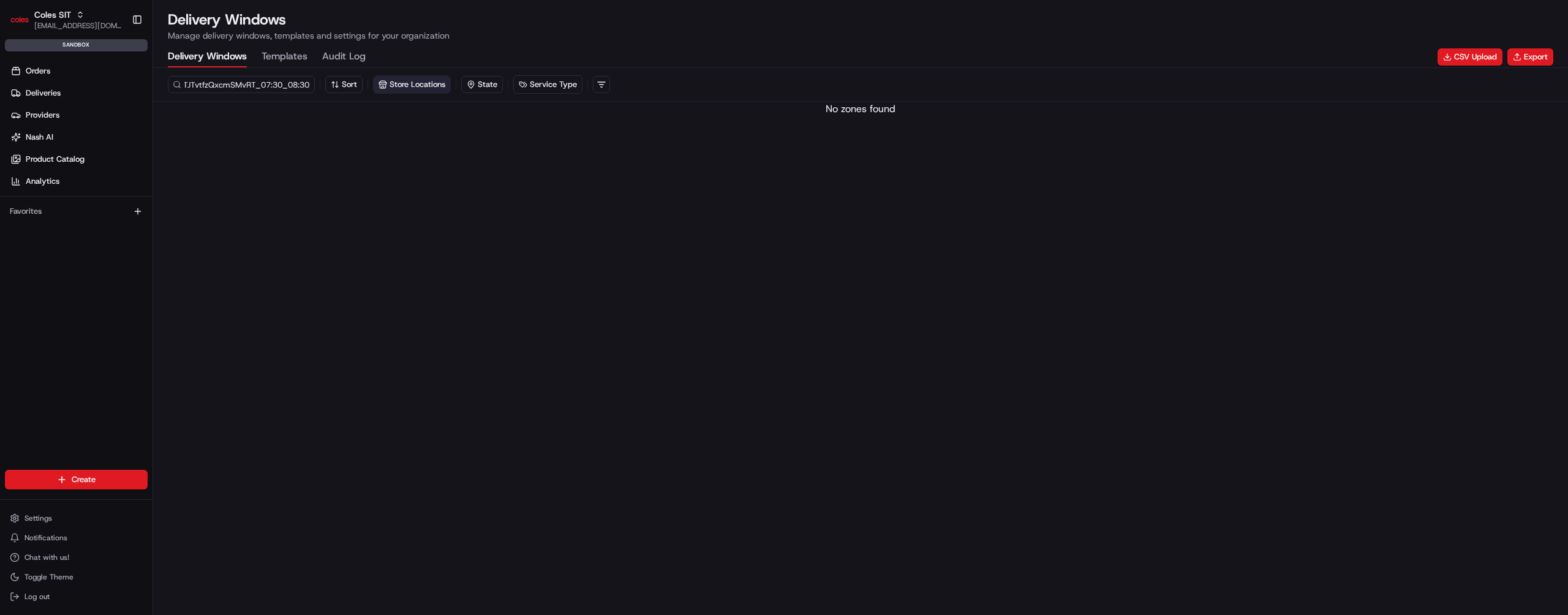
click at [391, 73] on div "dlw_cBuQzWTJTvtfzQxcmSMvRT_07:30_08:30 Sort Store Locations State Service Type" at bounding box center [861, 85] width 1415 height 34
click at [297, 82] on input "dlw_cBuQzWTJTvtfzQxcmSMvRT_07:30_08:30" at bounding box center [241, 84] width 147 height 17
drag, startPoint x: 306, startPoint y: 85, endPoint x: 391, endPoint y: 84, distance: 85.0
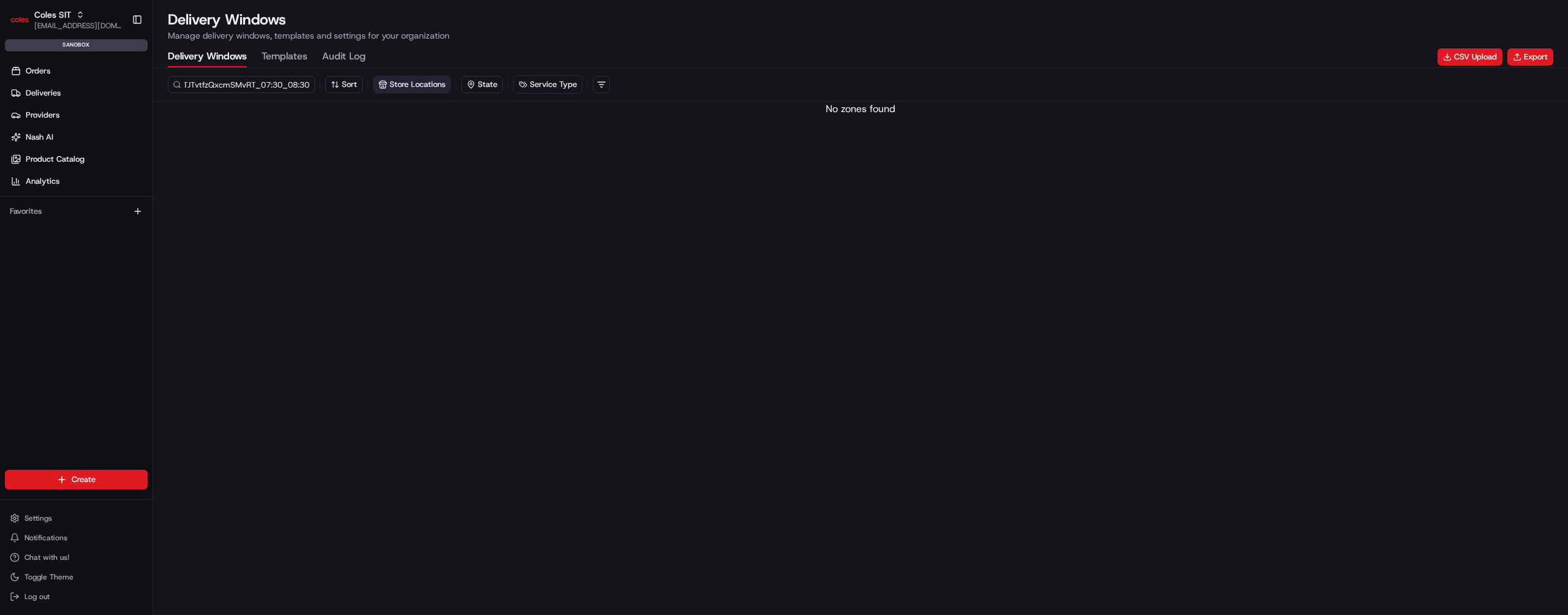
click at [391, 84] on div "dlw_cBuQzWTJTvtfzQxcmSMvRT_07:30_08:30 Sort Store Locations State Service Type" at bounding box center [860, 84] width 1385 height 19
type input "dlw_cBuQzWTJTvtfzQxcmSMvRTa"
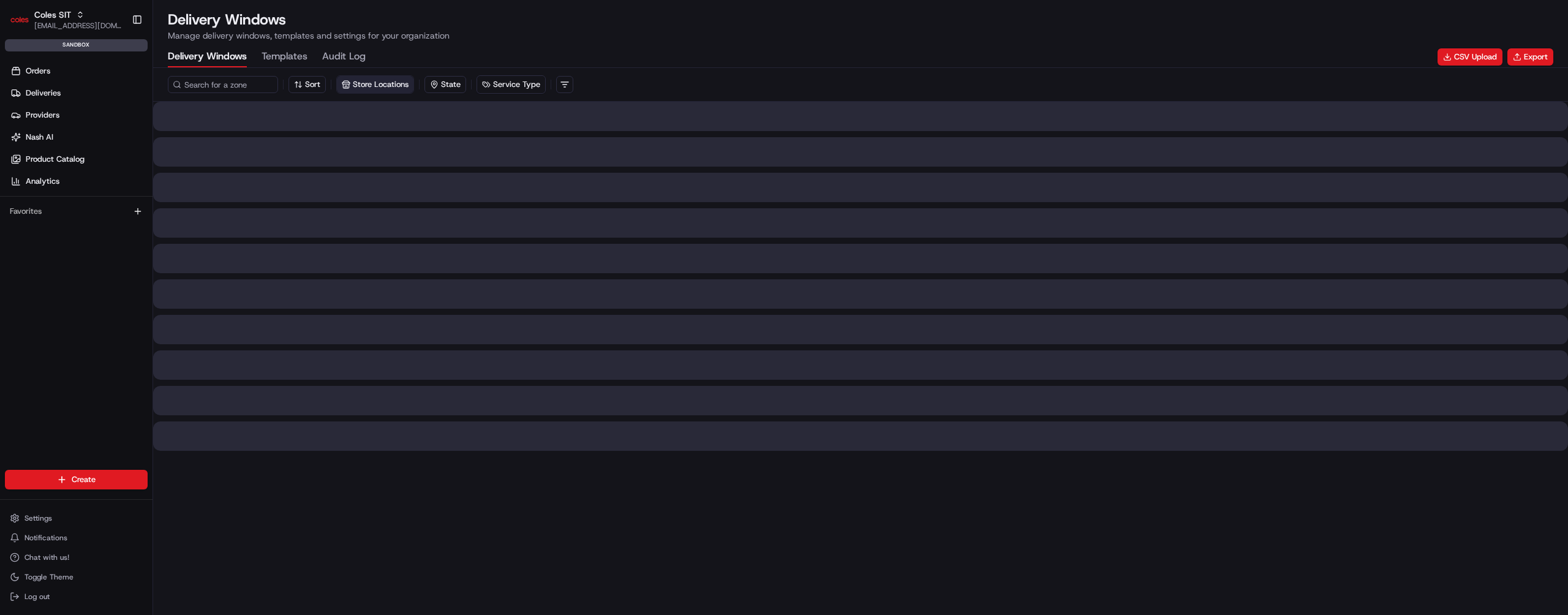
click at [409, 83] on button "Store Locations" at bounding box center [375, 84] width 77 height 17
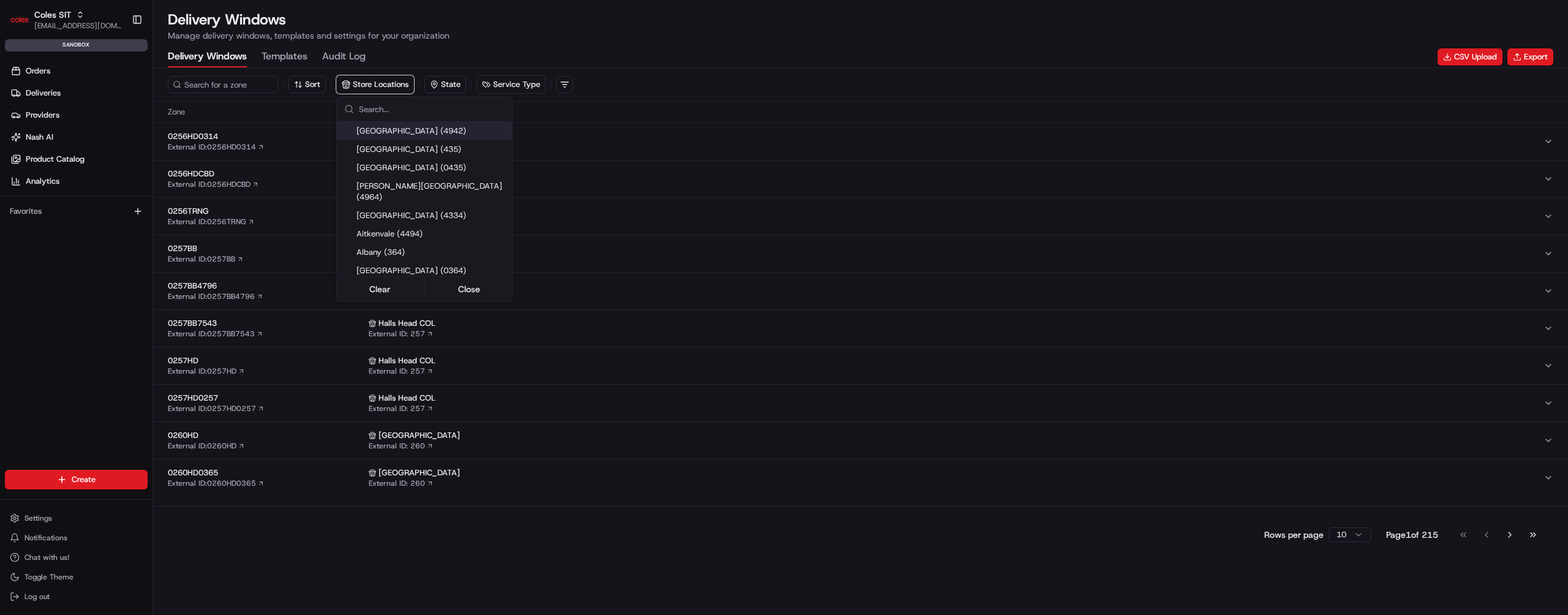
click at [403, 83] on html "Coles SIT [EMAIL_ADDRESS][DOMAIN_NAME] Toggle Sidebar sandbox Orders Deliveries…" at bounding box center [784, 308] width 1568 height 615
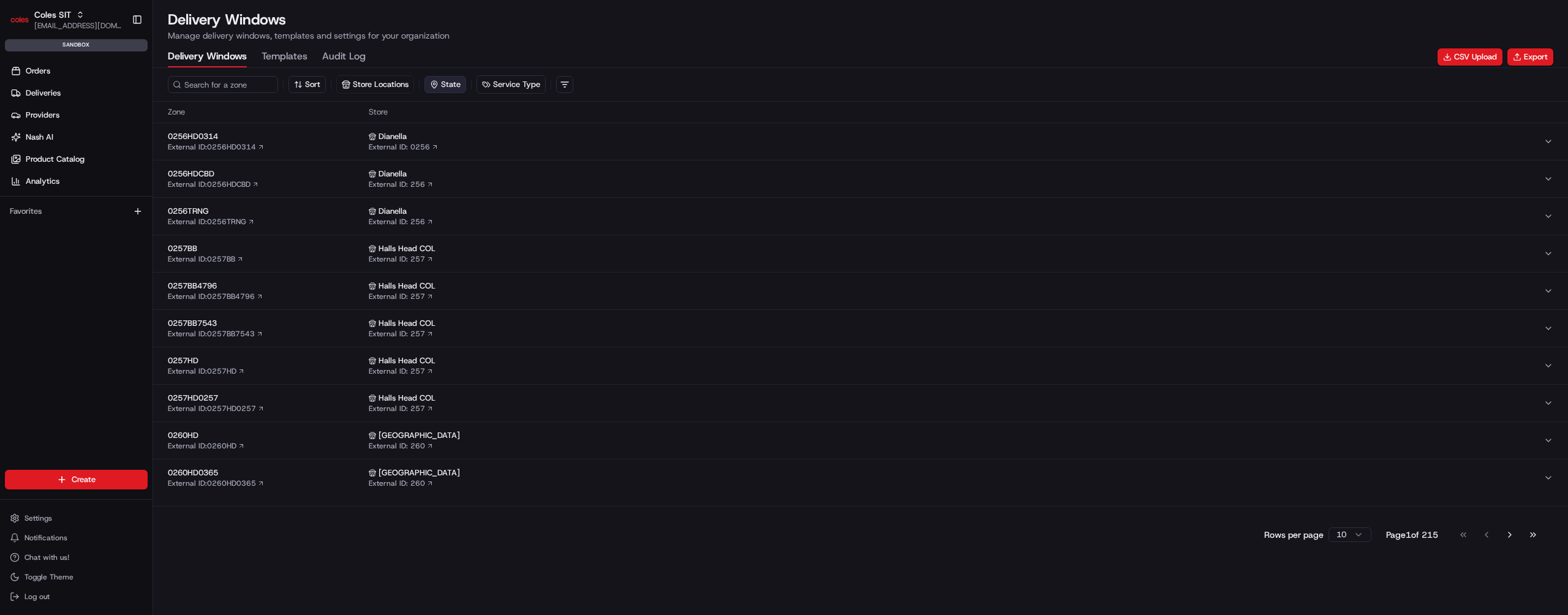
click at [438, 83] on button "State" at bounding box center [445, 84] width 42 height 17
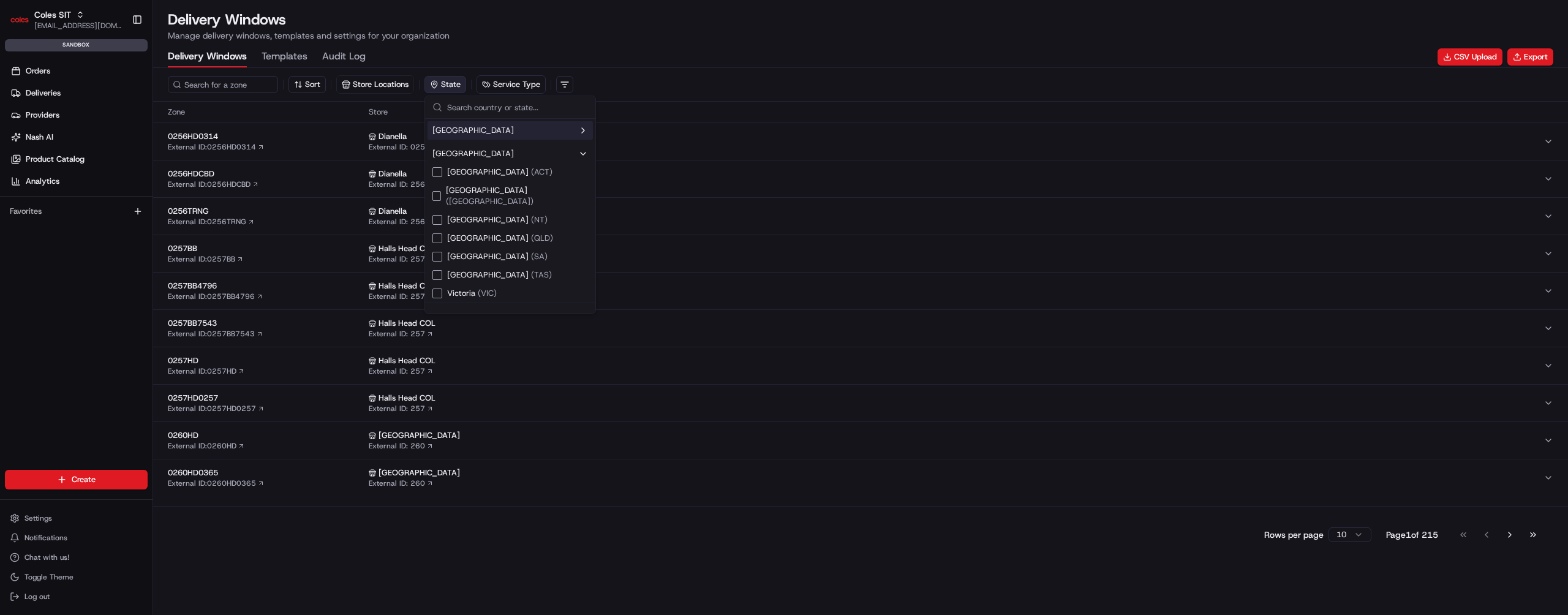
click at [438, 83] on button "State" at bounding box center [445, 84] width 42 height 17
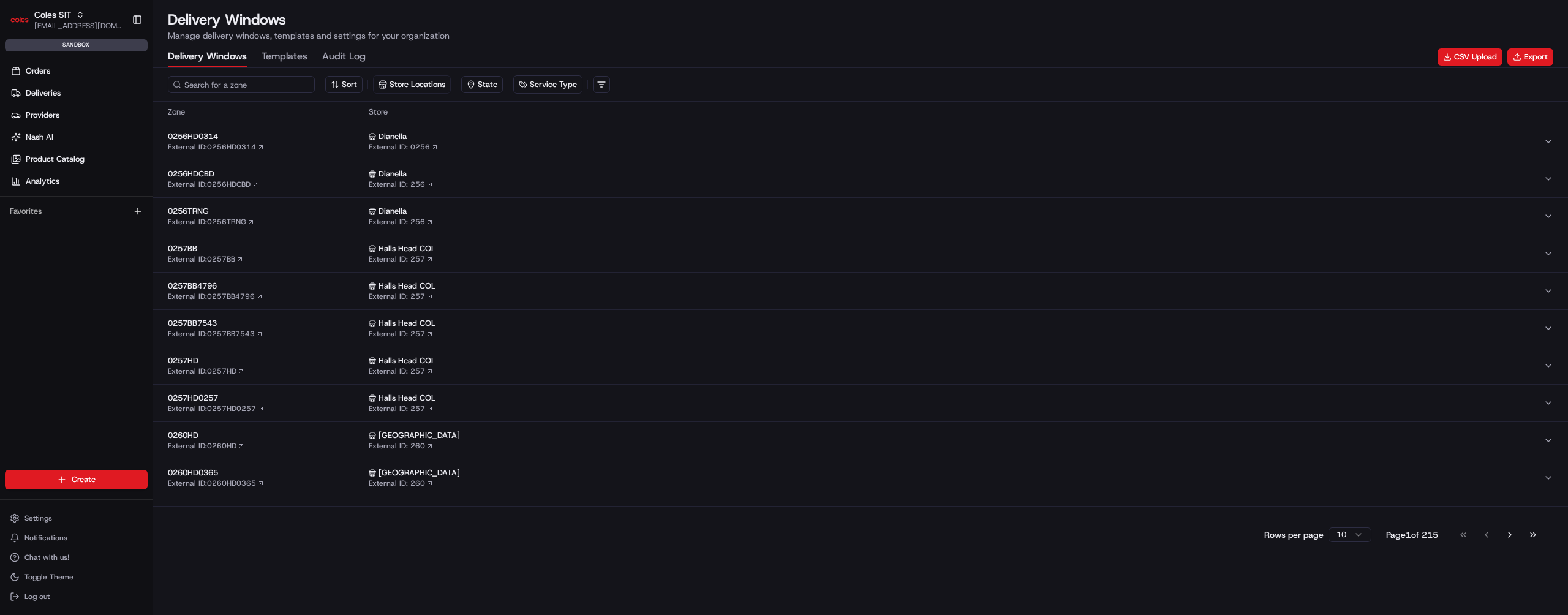
click at [228, 89] on input at bounding box center [241, 84] width 147 height 17
paste input "dlw_cBuQzWTJTvtfzQxcmSMvRT_07:30_08:30"
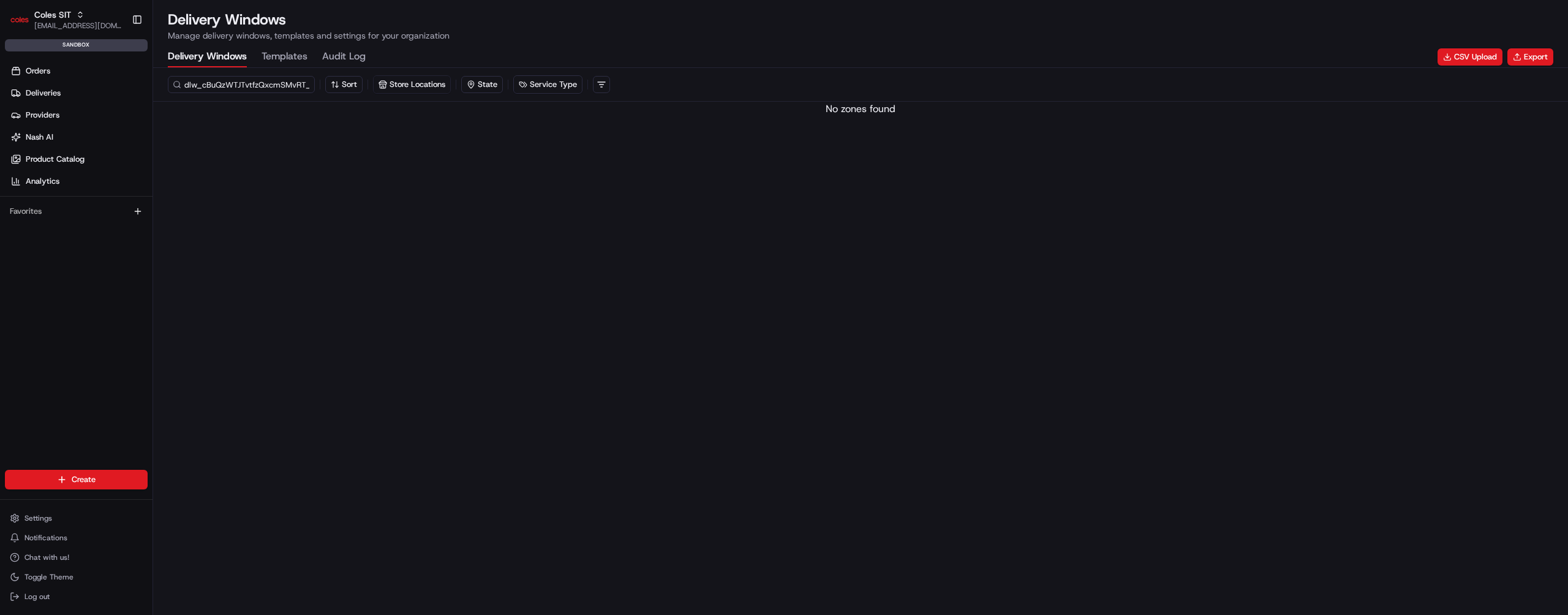
click at [209, 84] on input "dlw_cBuQzWTJTvtfzQxcmSMvRT_07:30_08:30" at bounding box center [241, 84] width 147 height 17
paste input "CkWGaUeYXQPKjUkUuhs3qC_22:30_02"
type input "dlw_CkWGaUeYXQPKjUkUuhs3qC_22:30_02:30"
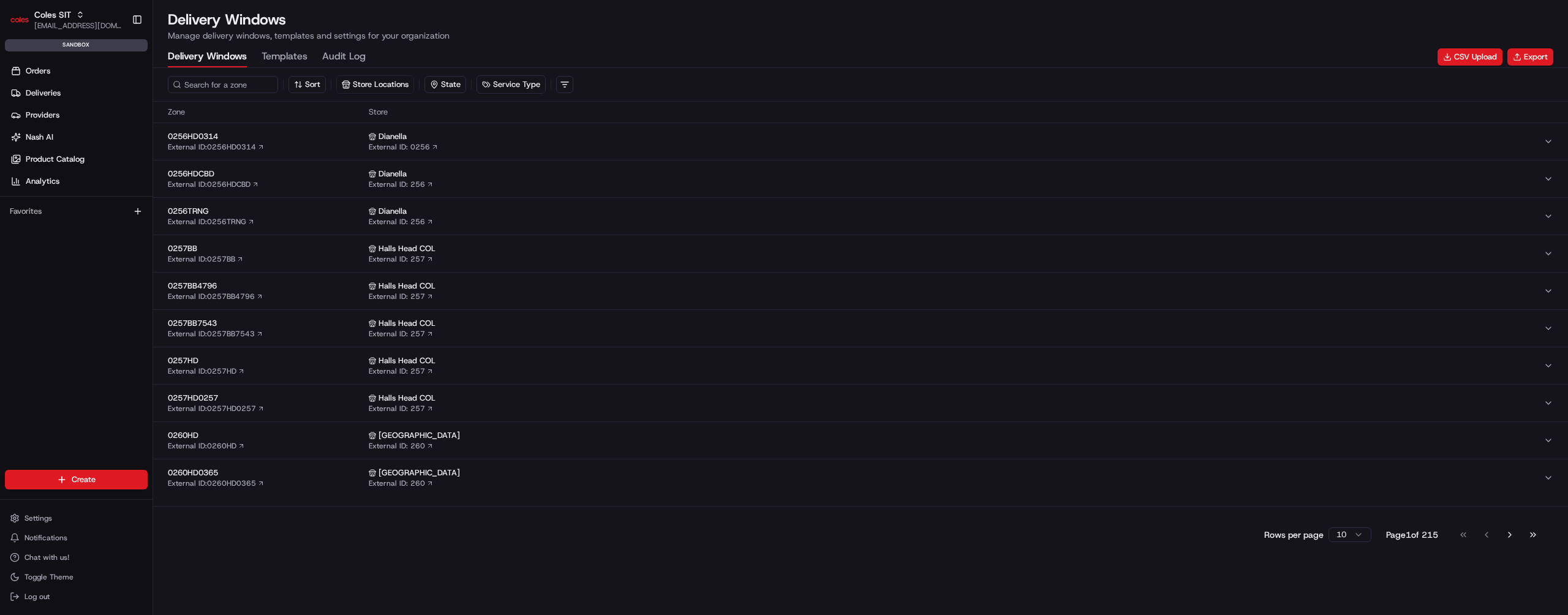
click at [209, 73] on div "Sort Store Locations State Service Type" at bounding box center [861, 85] width 1415 height 34
click at [209, 78] on input at bounding box center [241, 84] width 147 height 17
paste input "dlw_CkWGaUeYXQPKjUkUuhs3qC_22:30_02:30"
type input "dlw_CkWGaUeYXQPKjUkUuhs3qC_22:30_02:30"
type input "t"
